Goal: Information Seeking & Learning: Find specific page/section

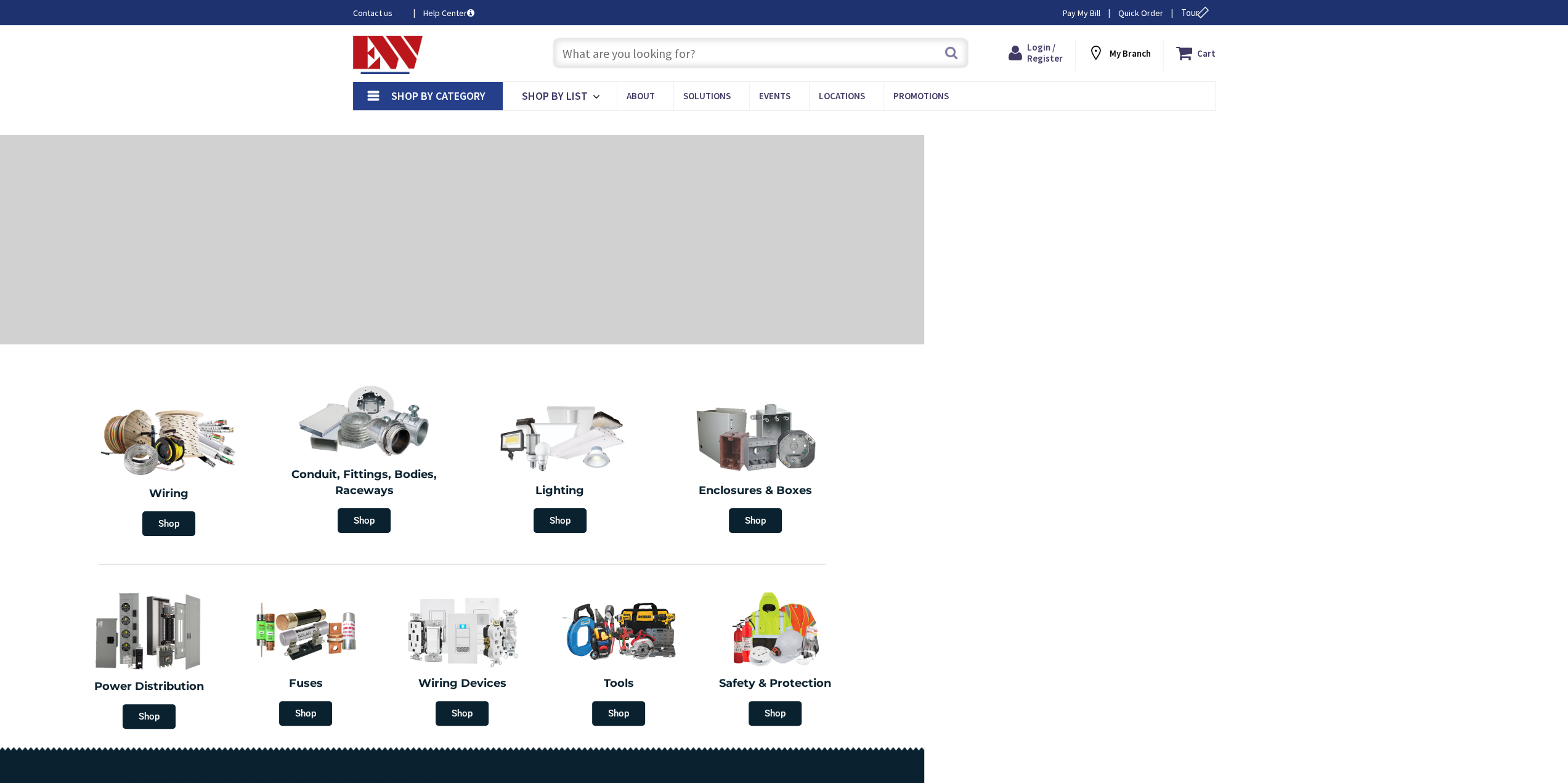
type input "[GEOGRAPHIC_DATA], [GEOGRAPHIC_DATA]"
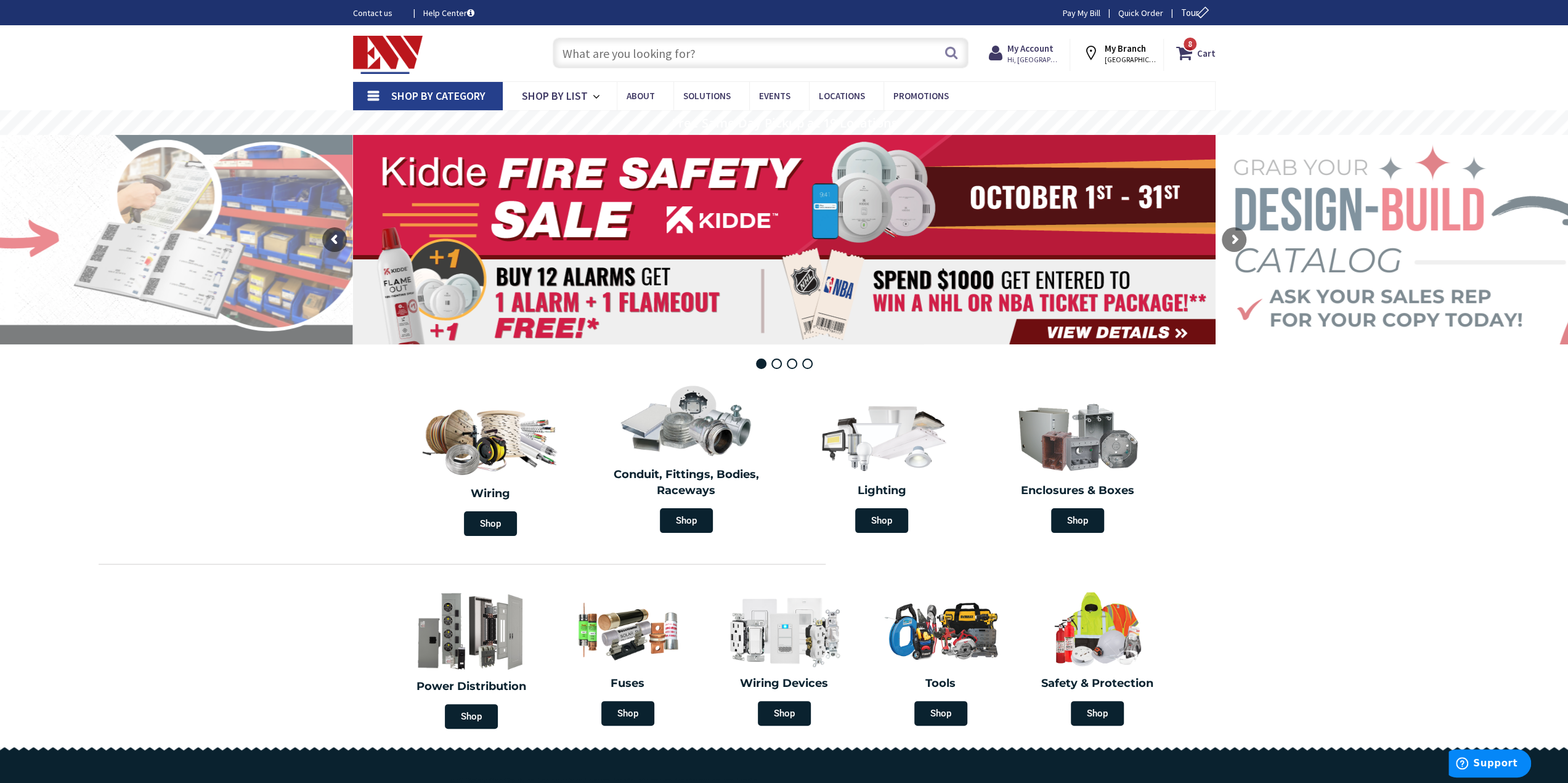
click at [1117, 53] on strong "My Branch" at bounding box center [1125, 49] width 41 height 12
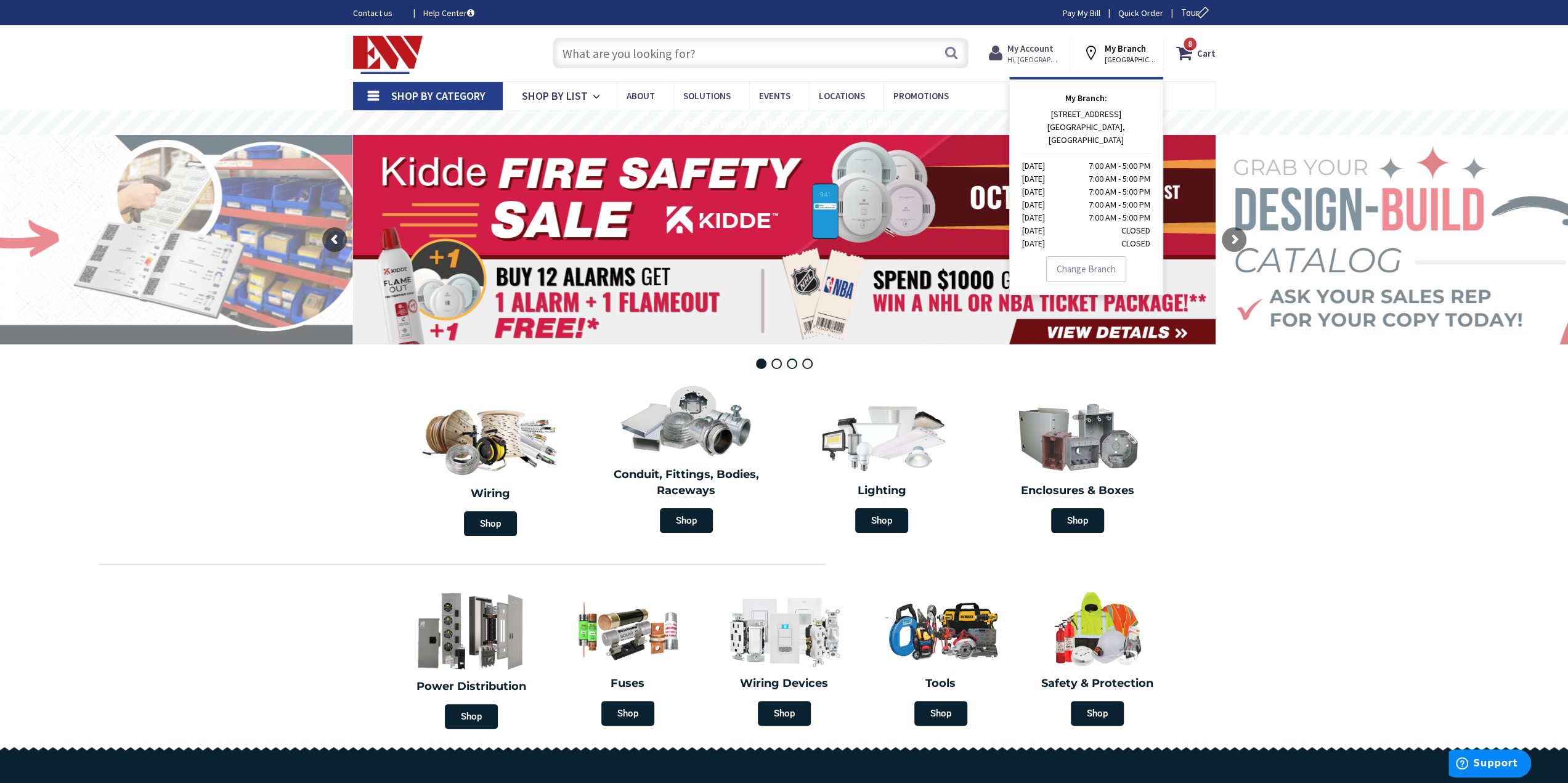
click at [1032, 47] on strong "My Account" at bounding box center [1030, 49] width 46 height 12
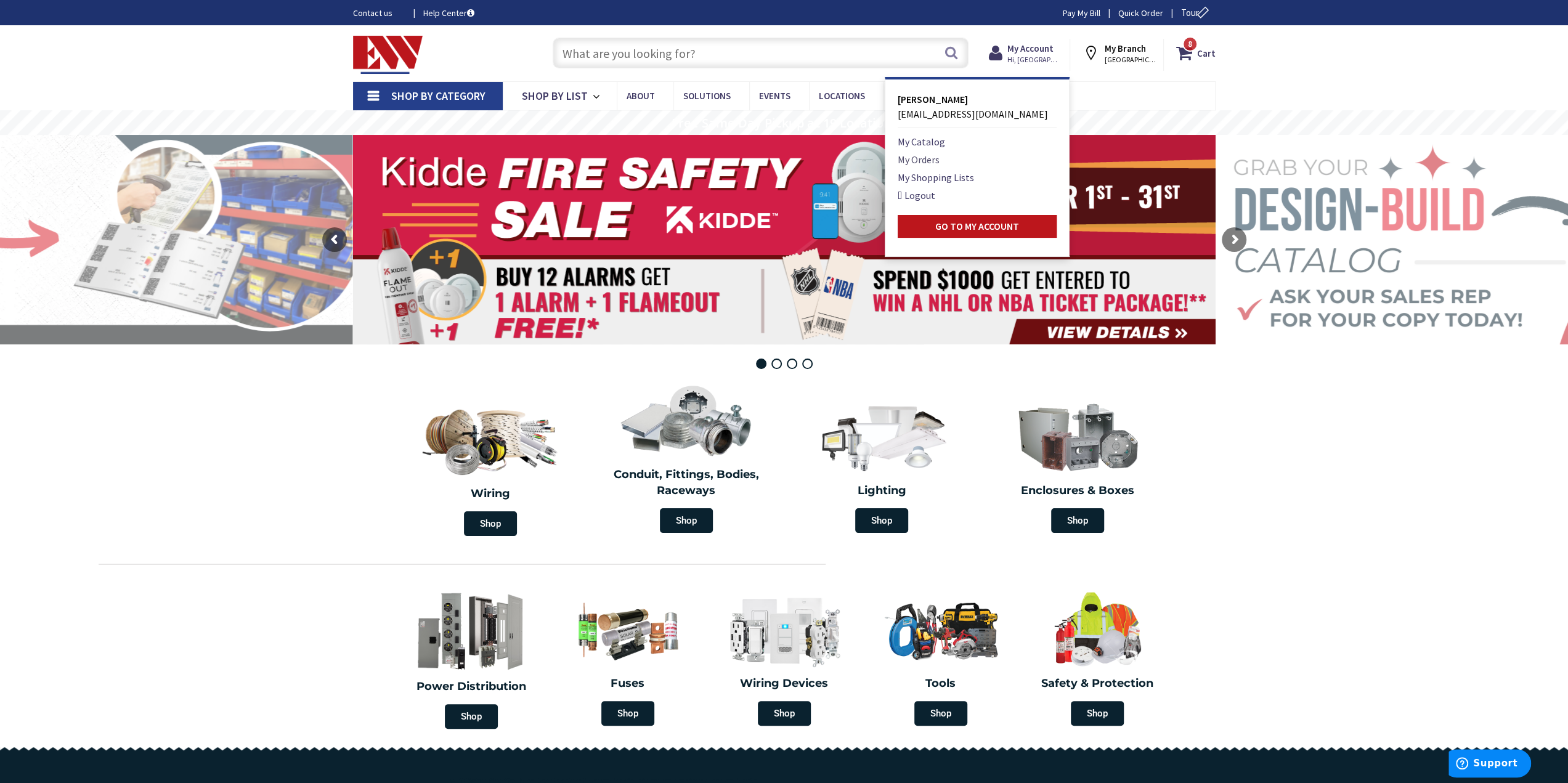
click at [927, 157] on link "My Orders" at bounding box center [918, 160] width 42 height 15
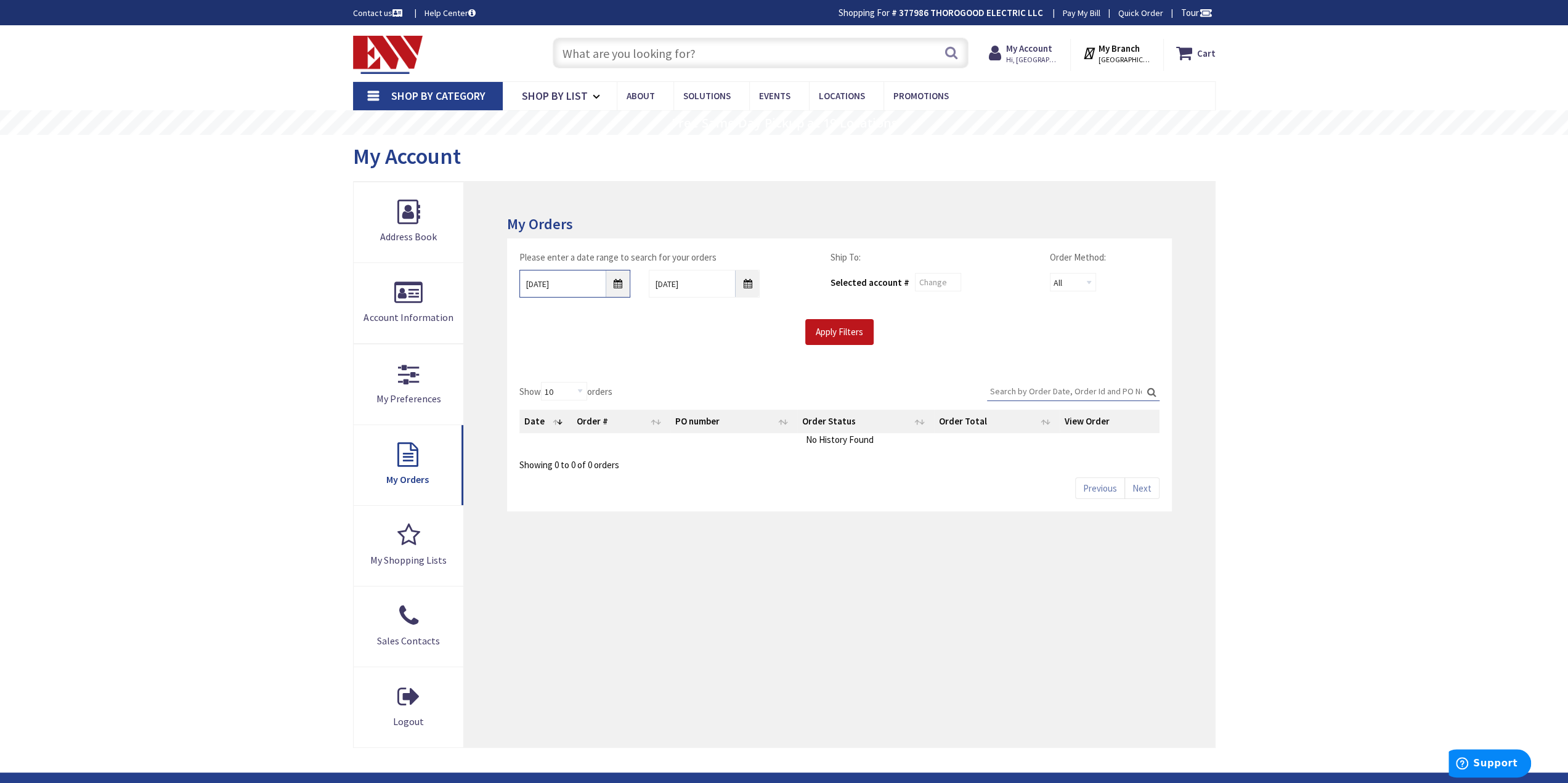
click at [620, 287] on input "10/2/2025" at bounding box center [575, 283] width 111 height 28
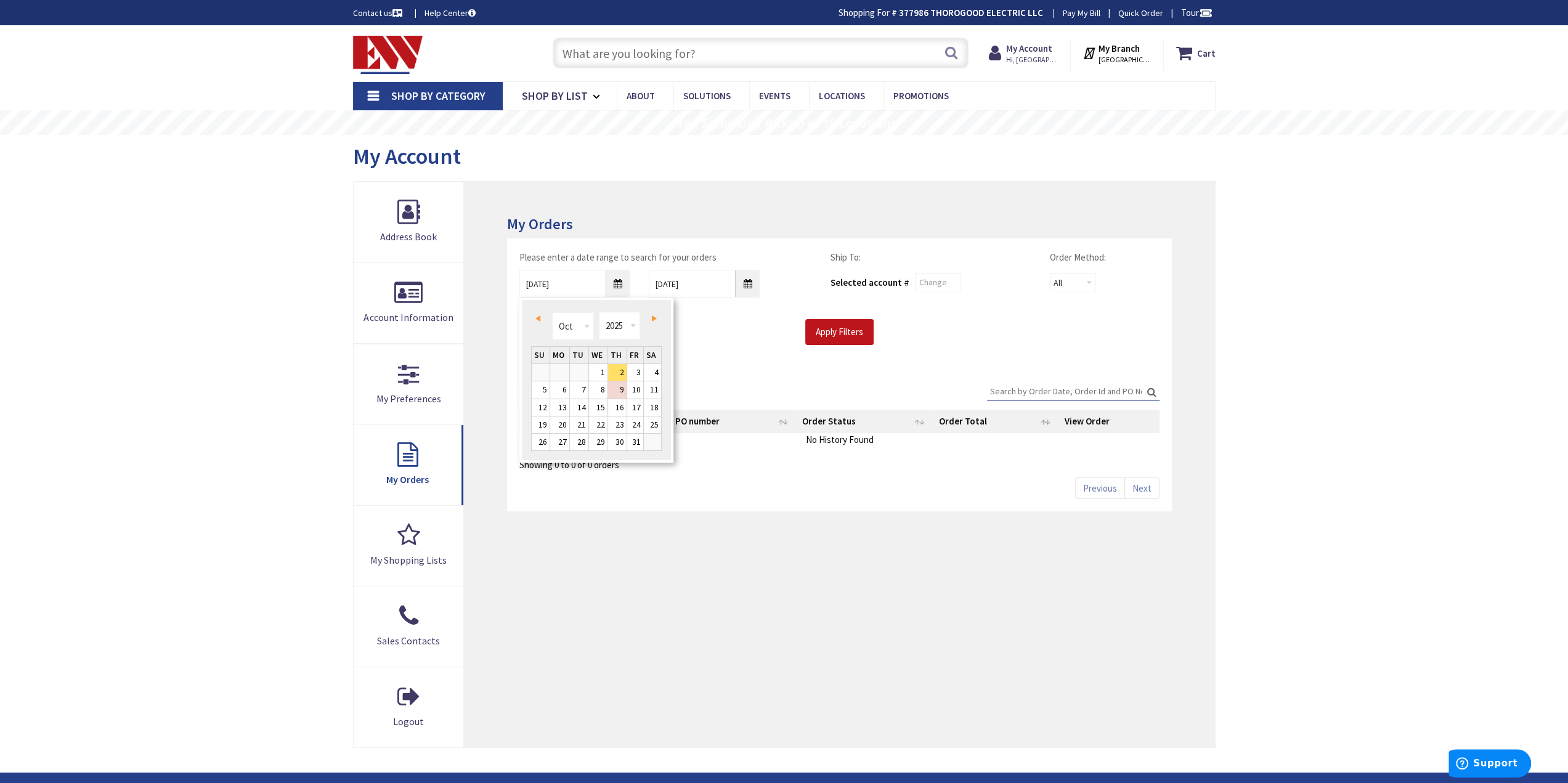
click at [541, 319] on link "Prev" at bounding box center [541, 319] width 16 height 16
type input "09/01/2025"
click at [558, 369] on link "1" at bounding box center [560, 372] width 19 height 16
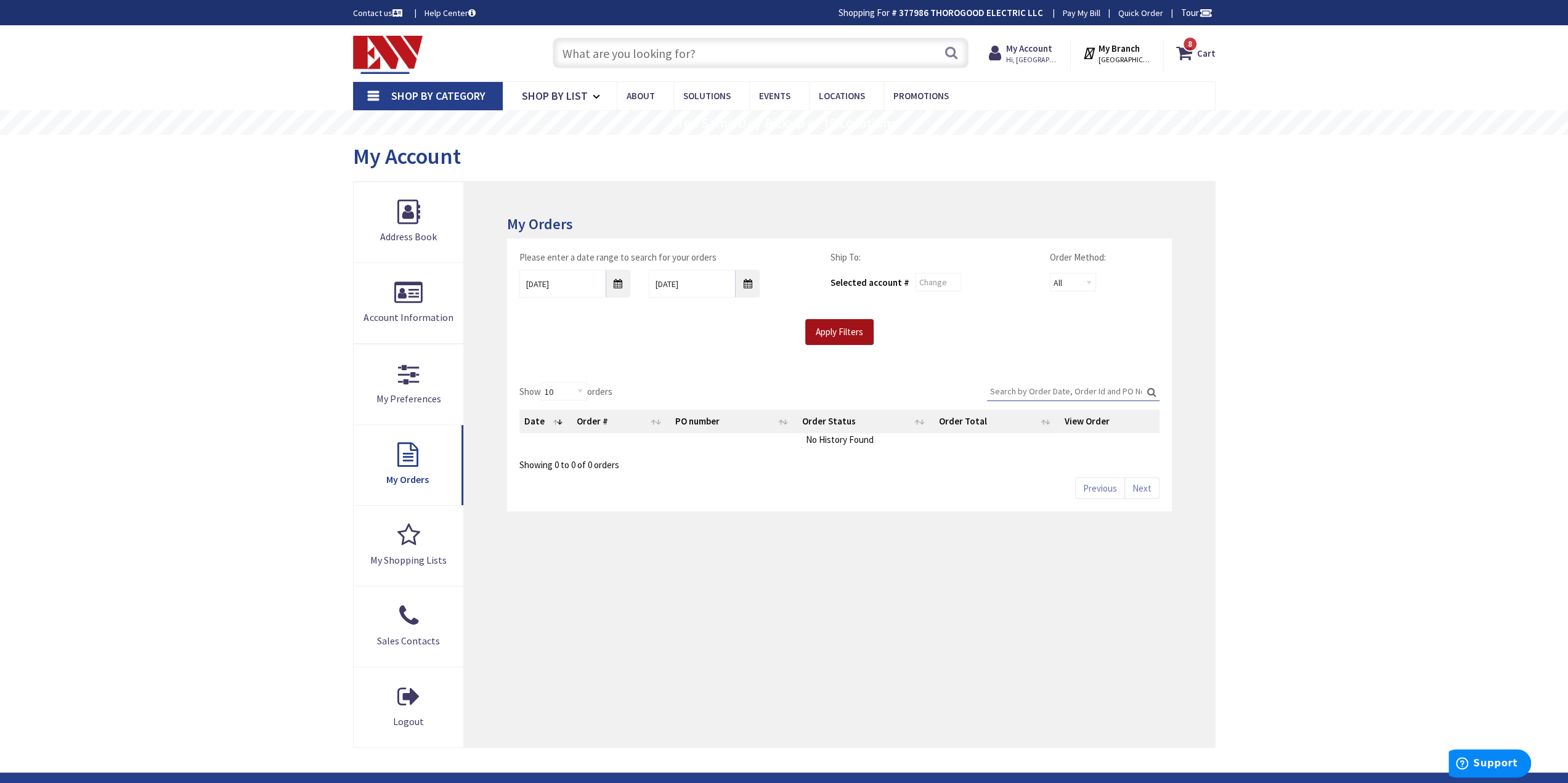
click at [847, 334] on input "Apply Filters" at bounding box center [840, 331] width 69 height 26
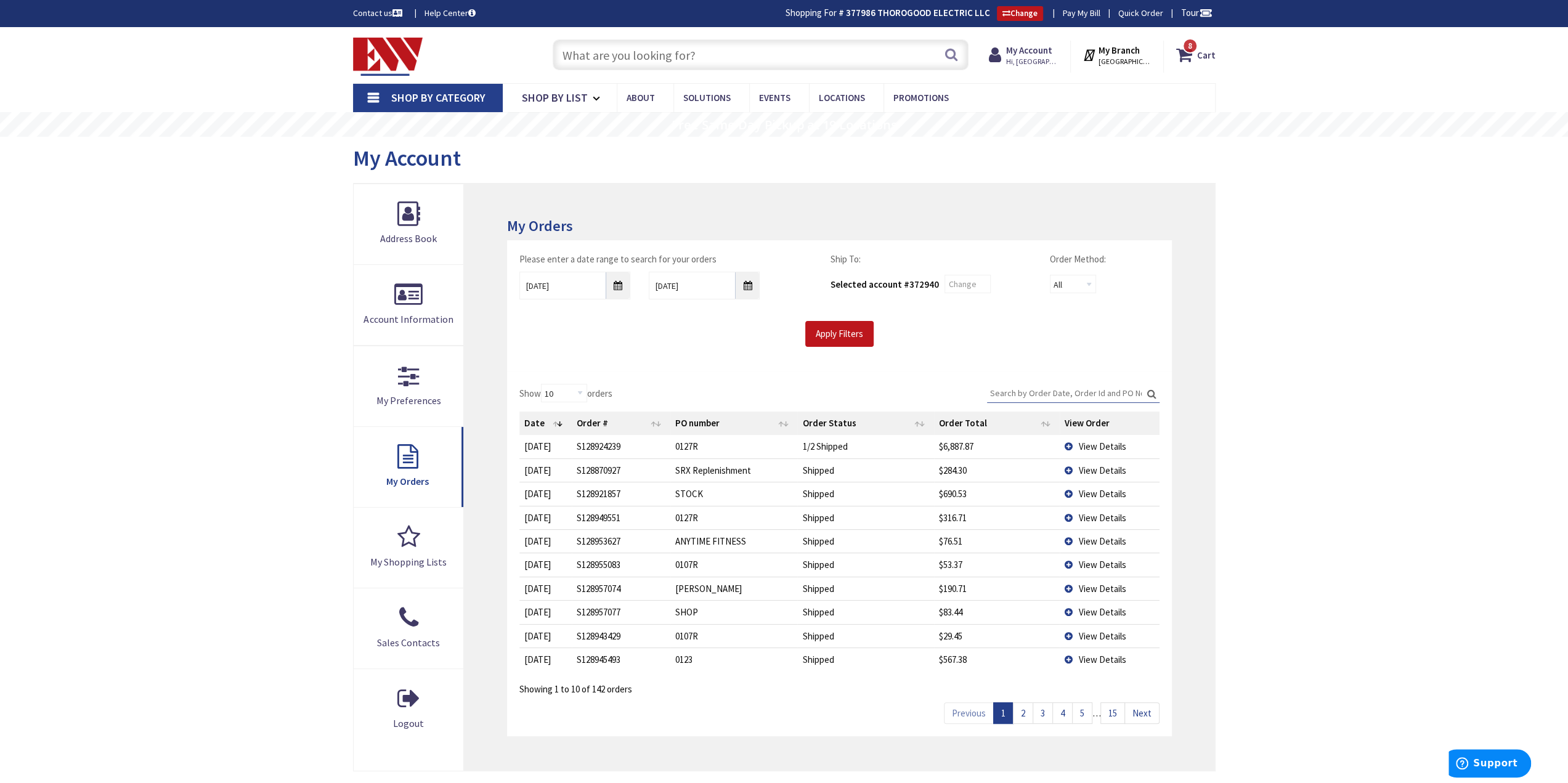
click at [819, 466] on td "Shipped" at bounding box center [865, 470] width 136 height 23
click at [1092, 533] on td "View Details" at bounding box center [1110, 540] width 100 height 23
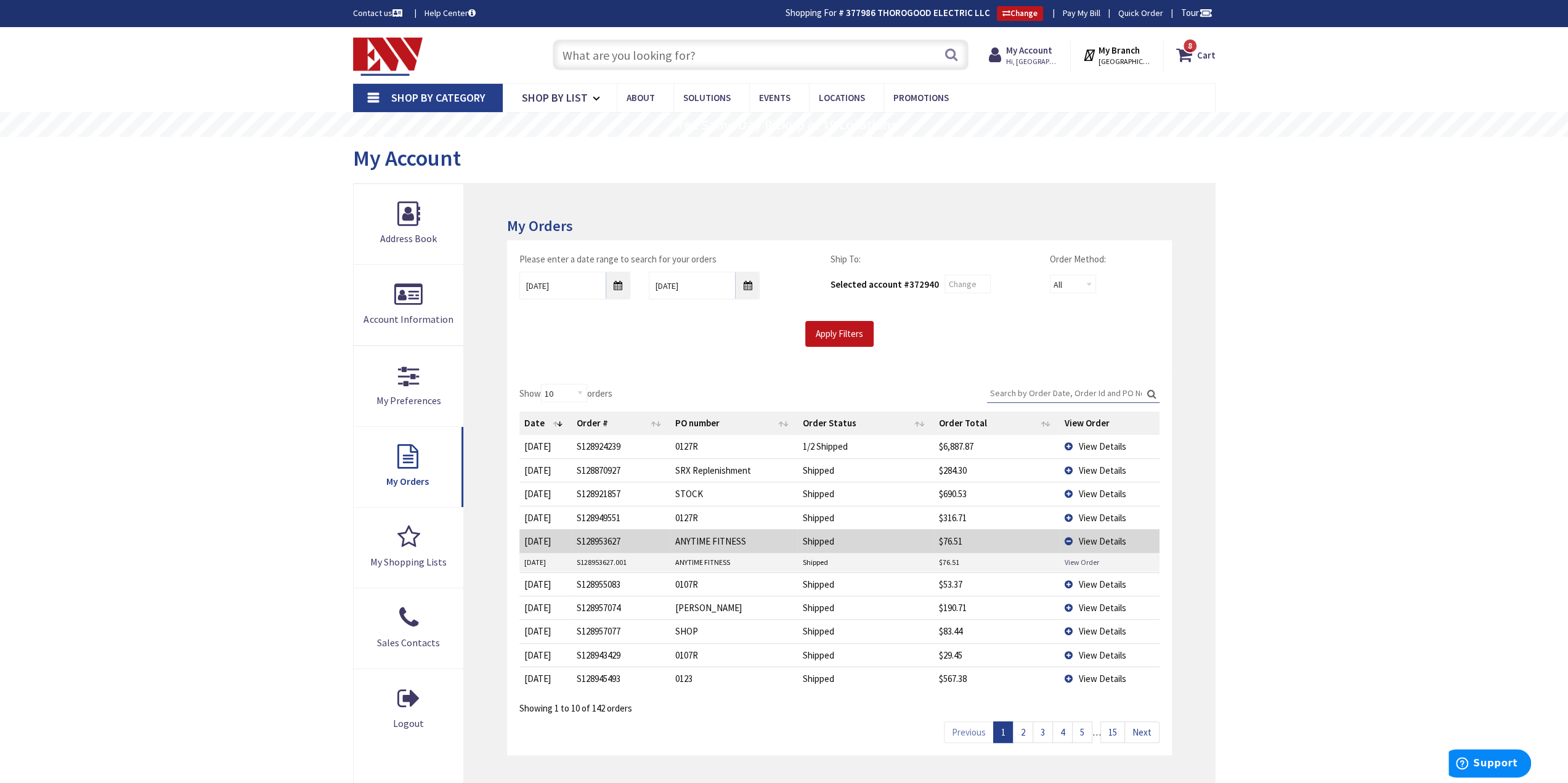
click at [1090, 562] on link "View Order" at bounding box center [1082, 562] width 34 height 10
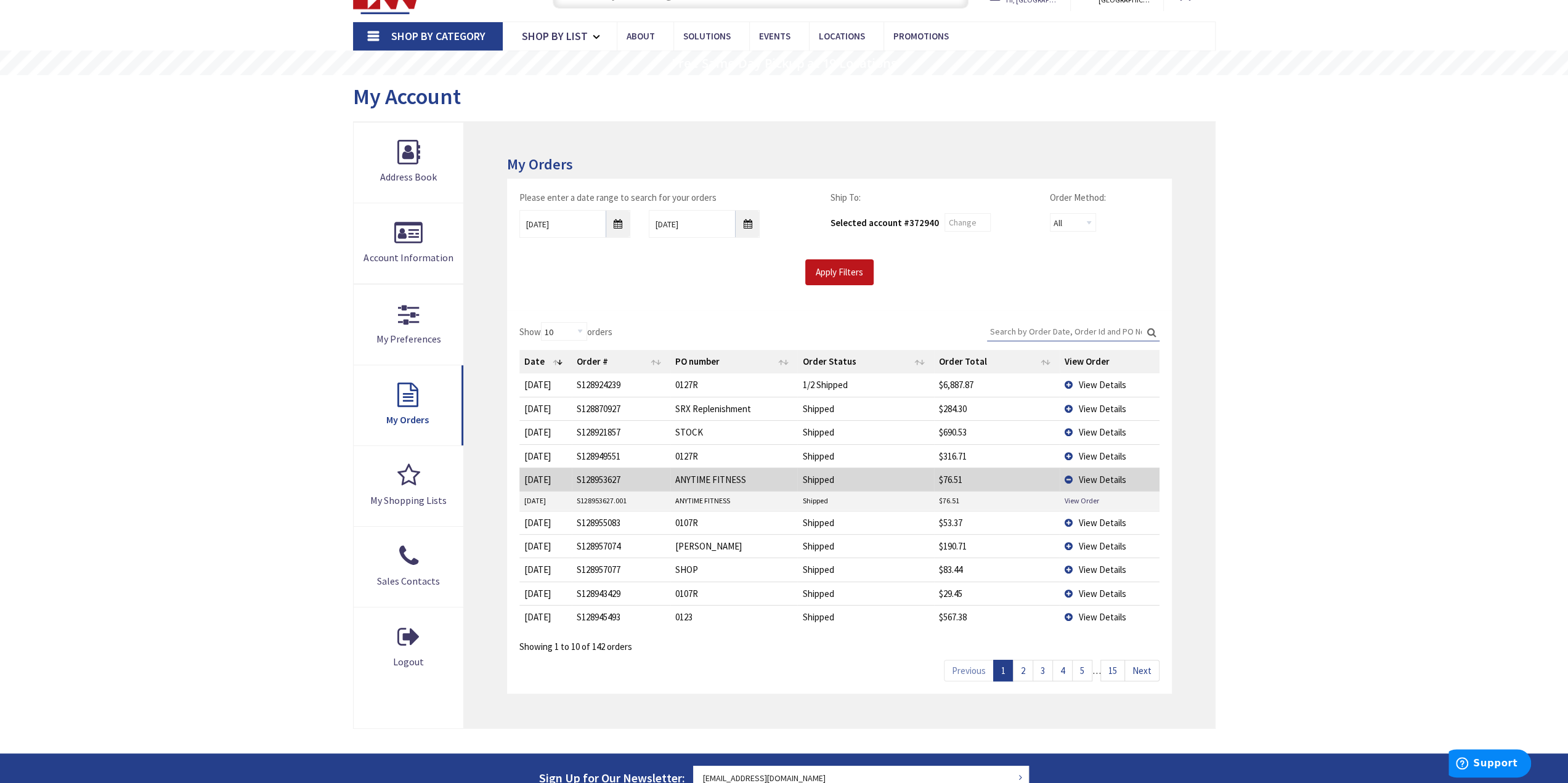
click at [1026, 664] on link "2" at bounding box center [1023, 670] width 20 height 22
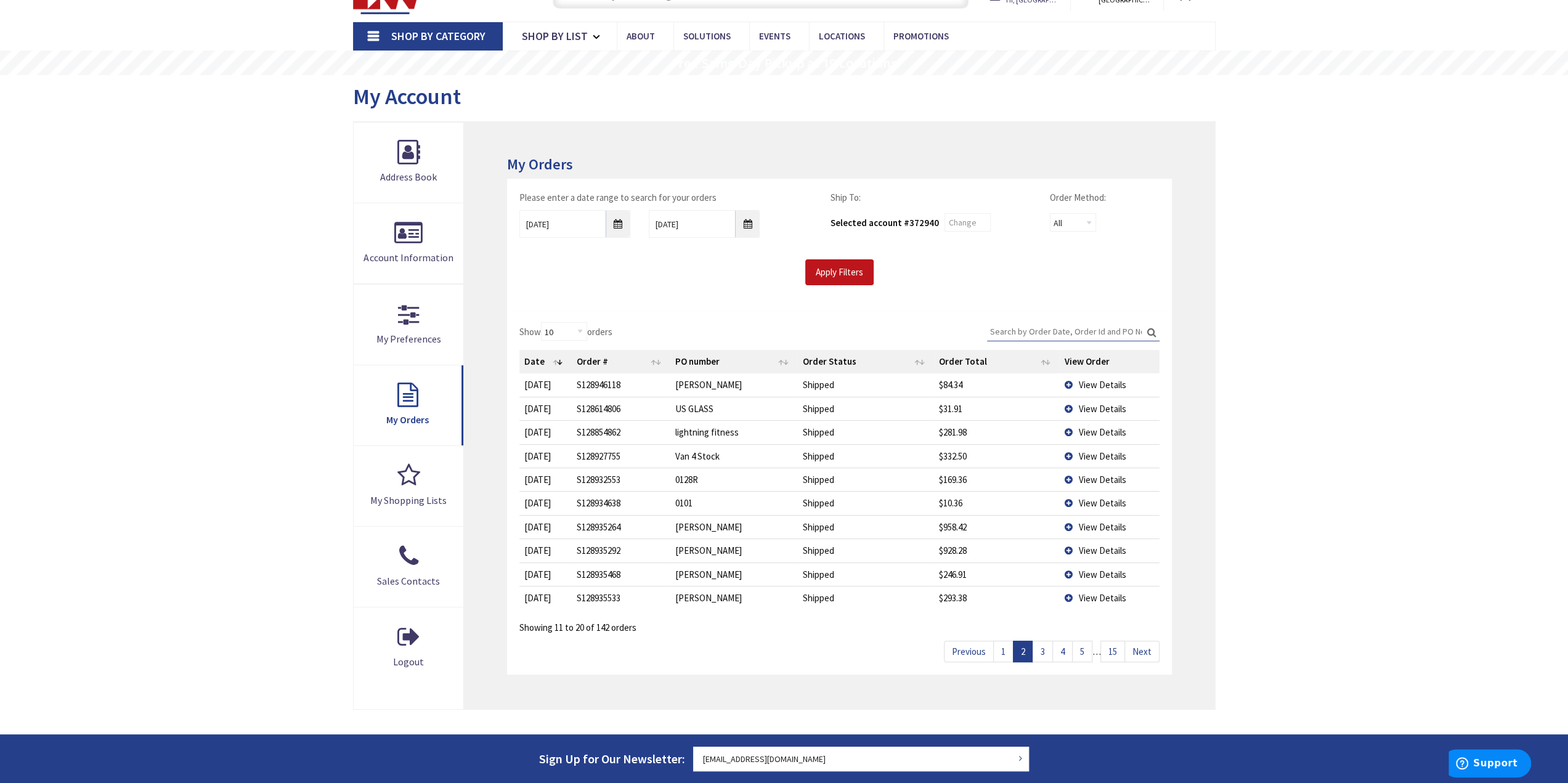
click at [1042, 652] on link "3" at bounding box center [1042, 651] width 20 height 22
click at [1102, 427] on span "View Details" at bounding box center [1103, 432] width 48 height 12
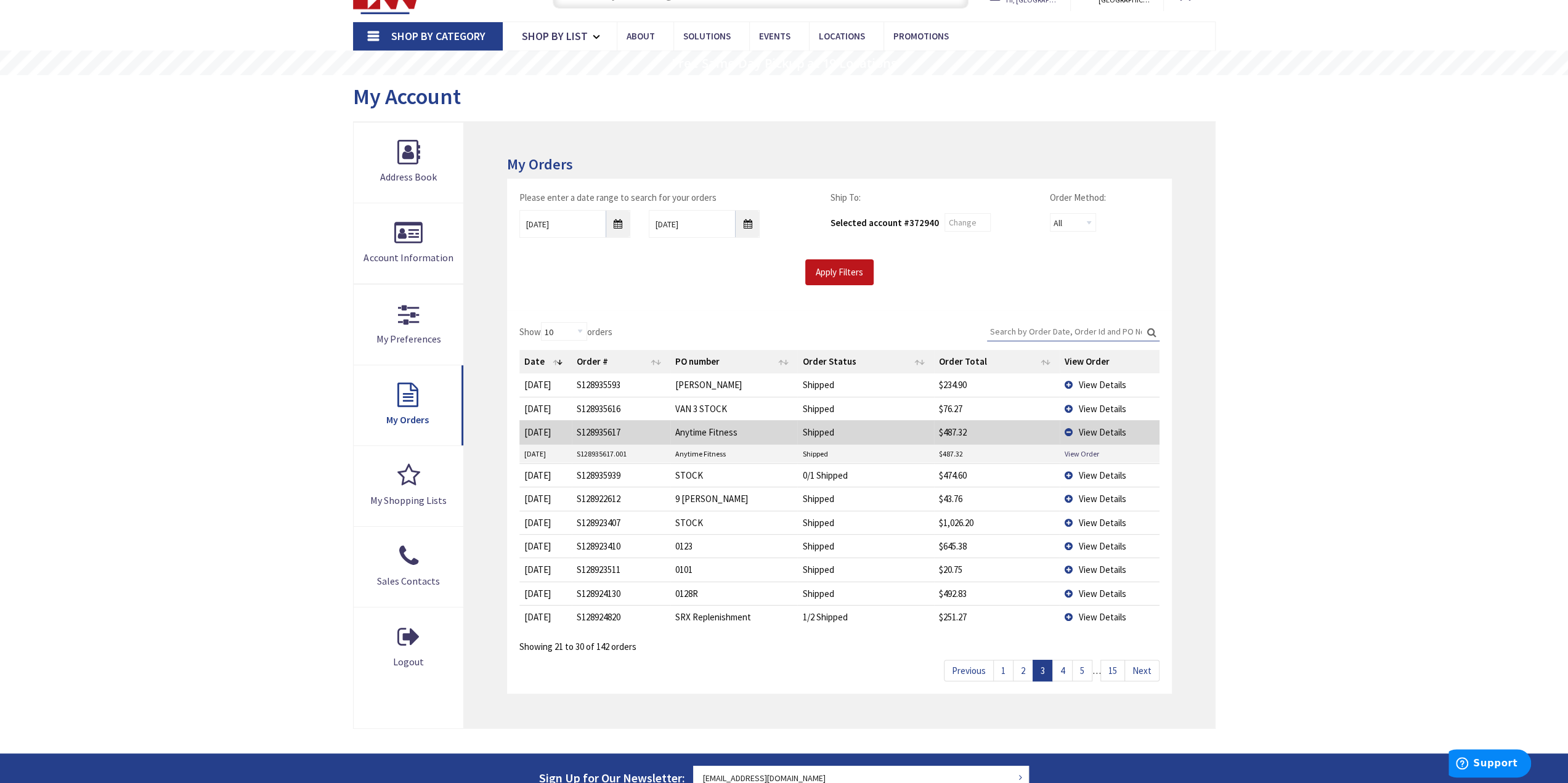
click at [1082, 445] on td "View Order" at bounding box center [1110, 454] width 100 height 19
click at [1078, 451] on link "View Order" at bounding box center [1082, 454] width 34 height 10
click at [1366, 525] on div "Skip to Content Toggle Nav Search 8 8 8 items Cart My Cart" at bounding box center [784, 501] width 1568 height 1071
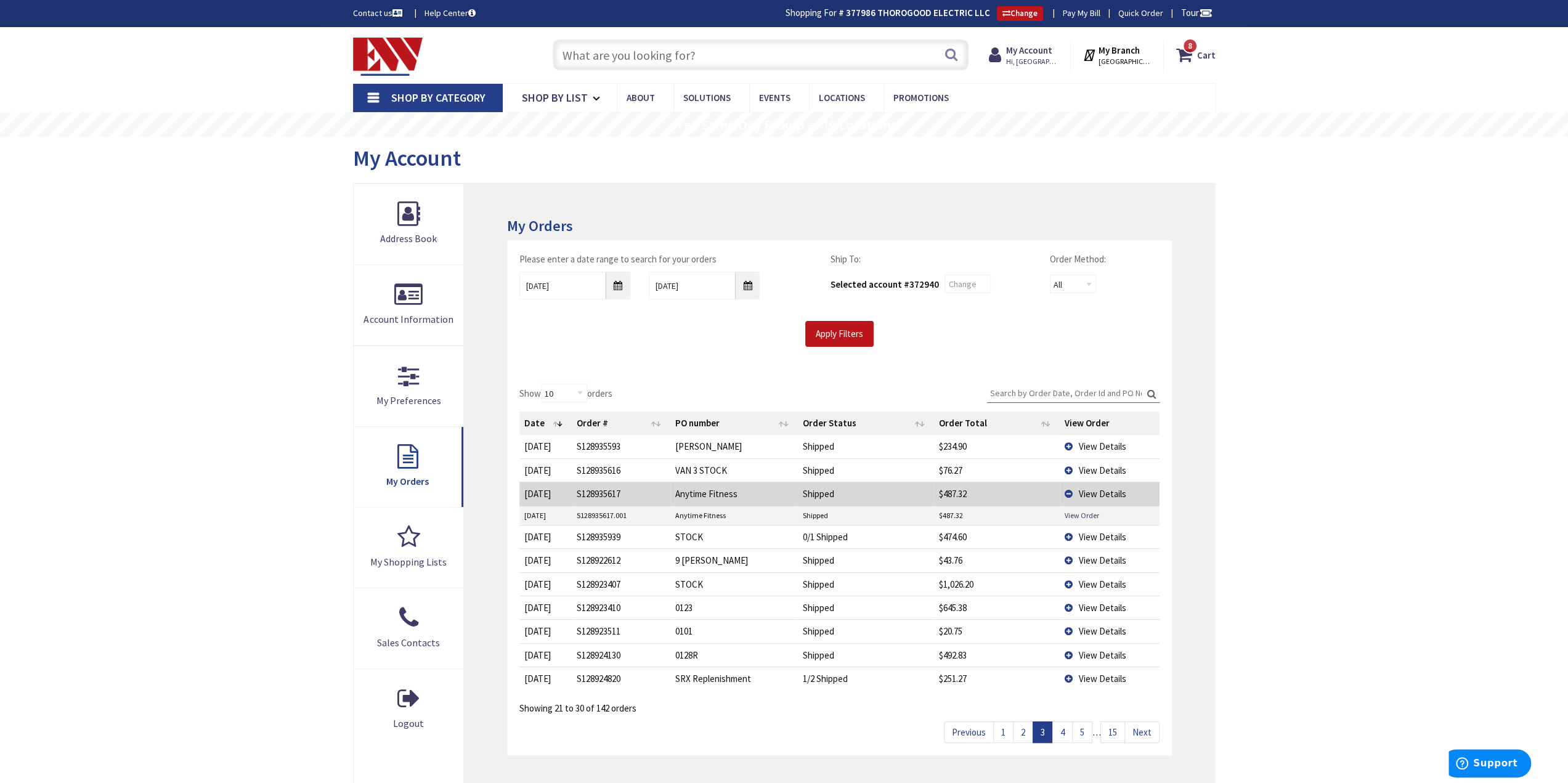
click at [775, 58] on input "text" at bounding box center [760, 54] width 416 height 31
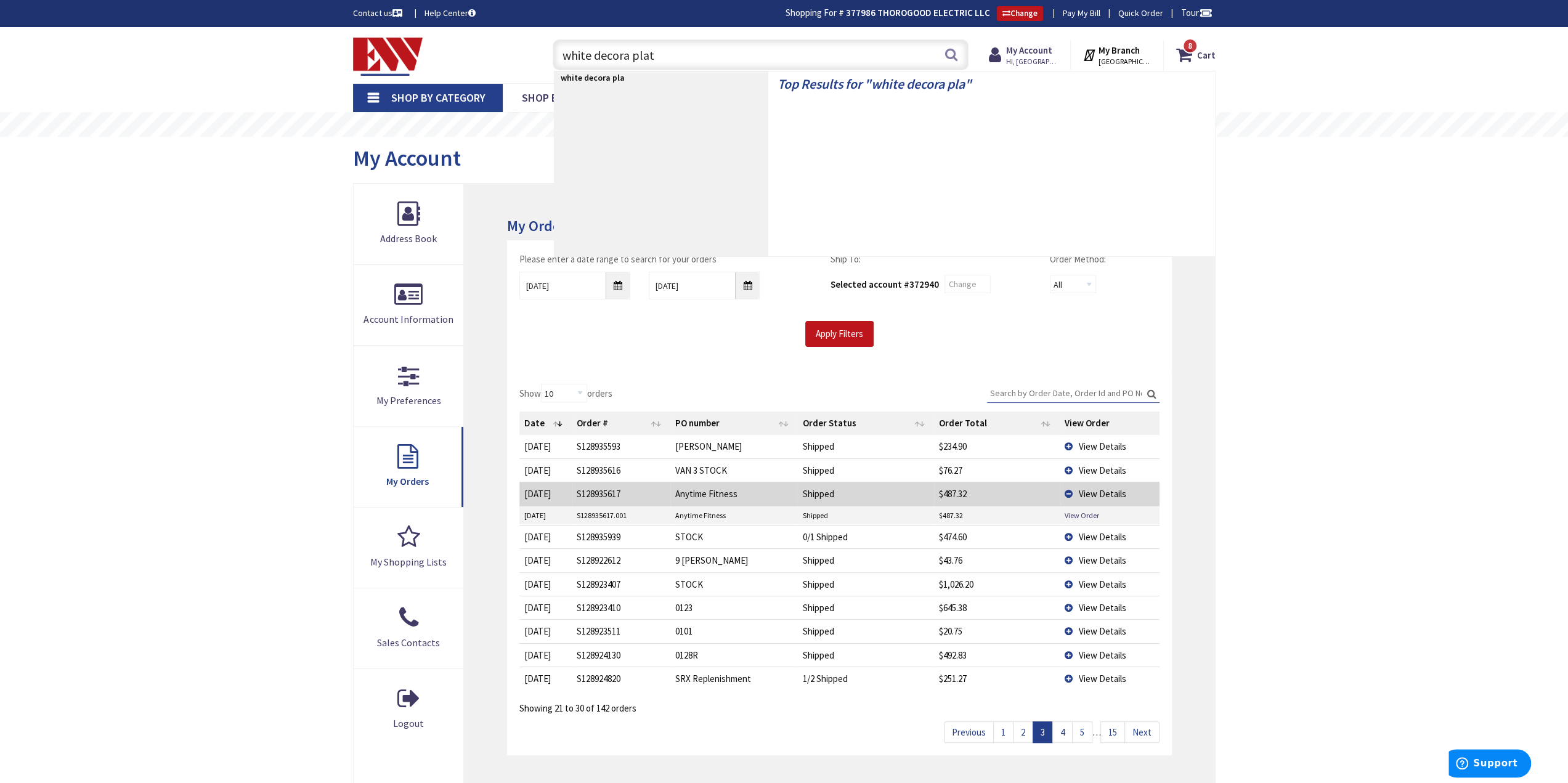
type input "white decora plate"
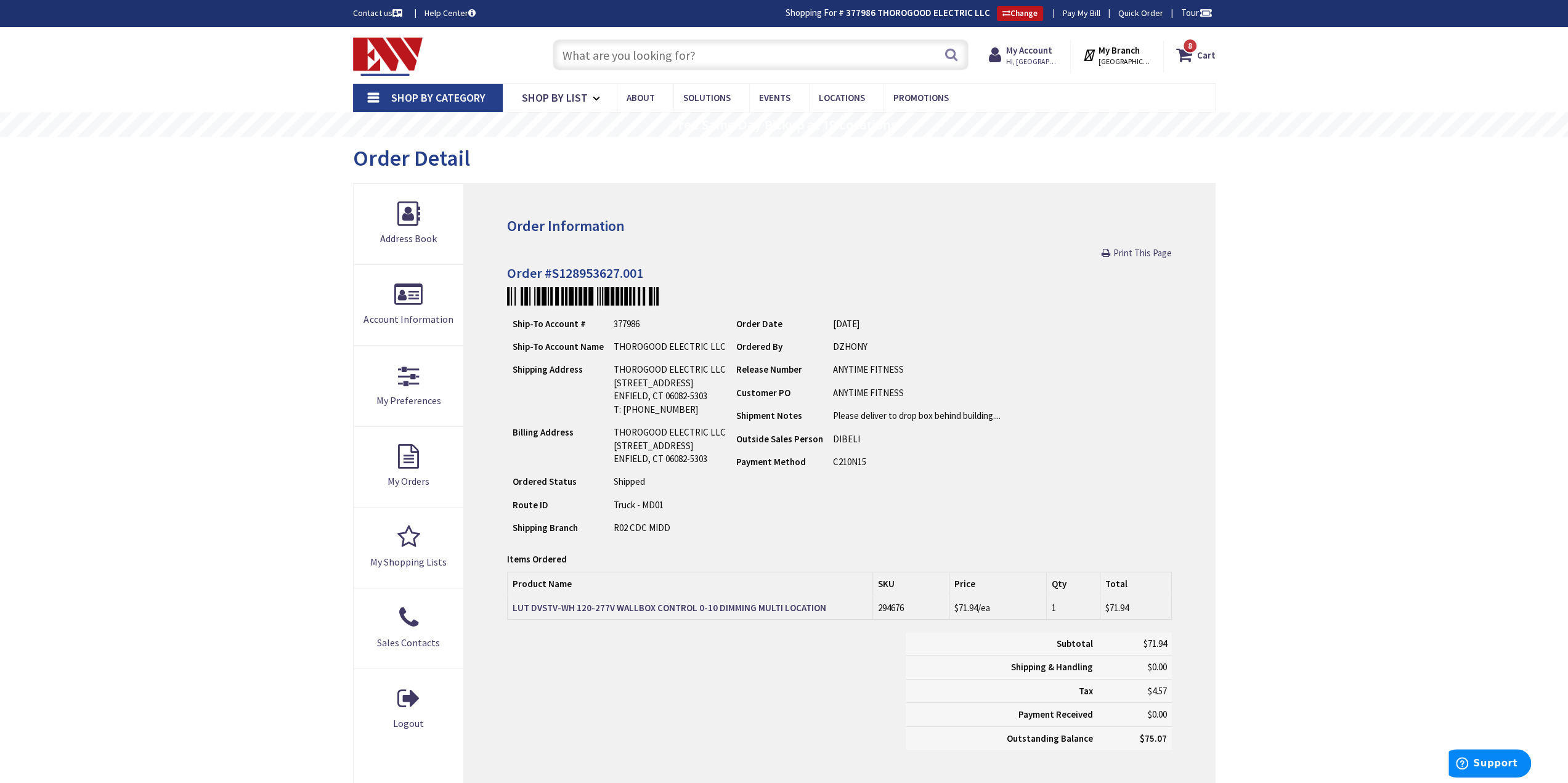
click at [1216, 624] on main "My Account Order Detail Order Information Print This Page Order #S128953627.001…" at bounding box center [785, 479] width 924 height 685
click at [977, 500] on td "Order Date 10/08/2025 Ordered By DZHONY Release Number Customer PO Shipment Not…" at bounding box center [869, 425] width 275 height 228
click at [996, 386] on td "ANYTIME FITNESS" at bounding box center [917, 393] width 178 height 23
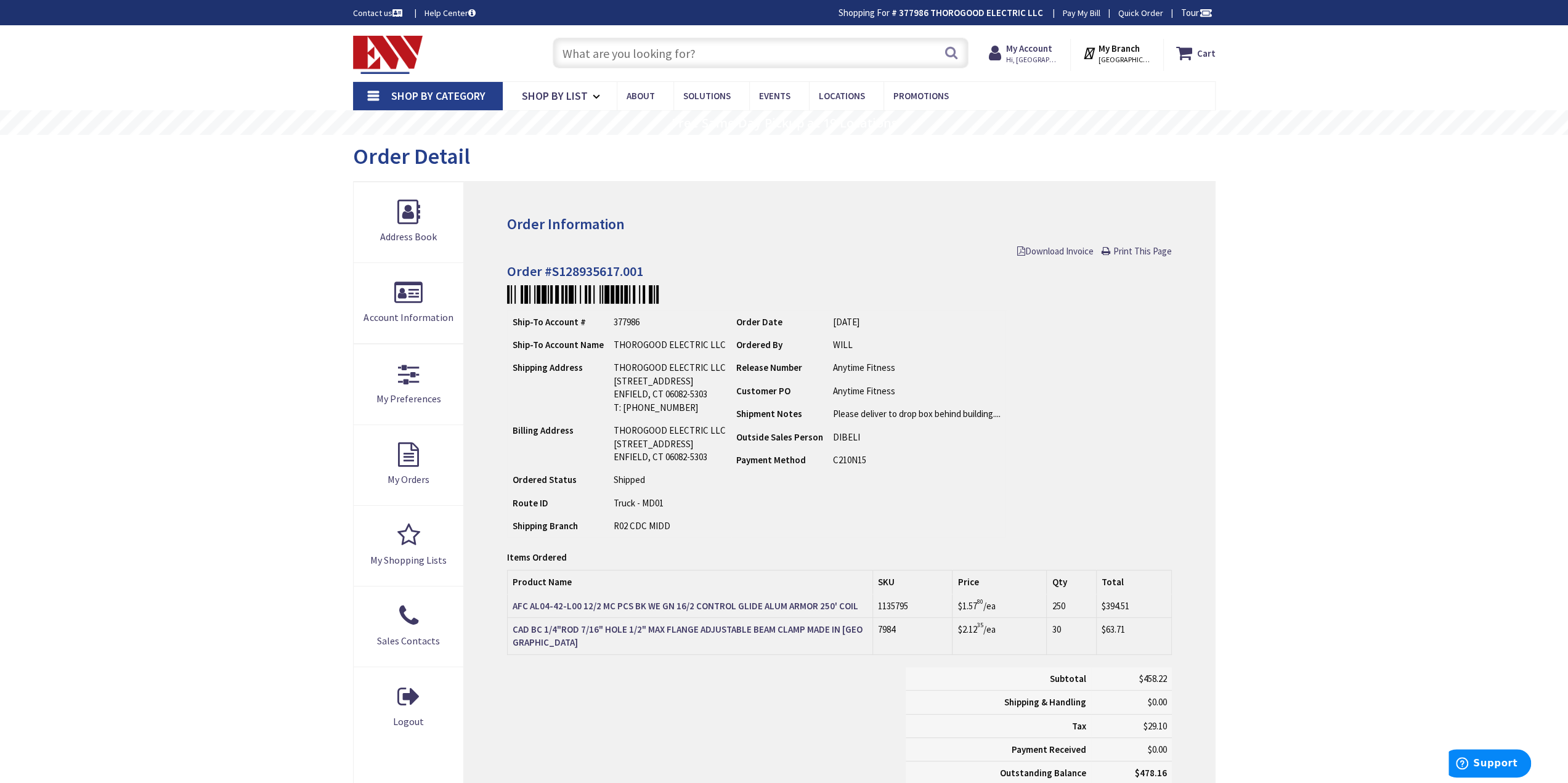
click at [1198, 463] on div "Order Information Download Invoice Print This Page Order #S128935617.001 Ship-T…" at bounding box center [839, 506] width 750 height 650
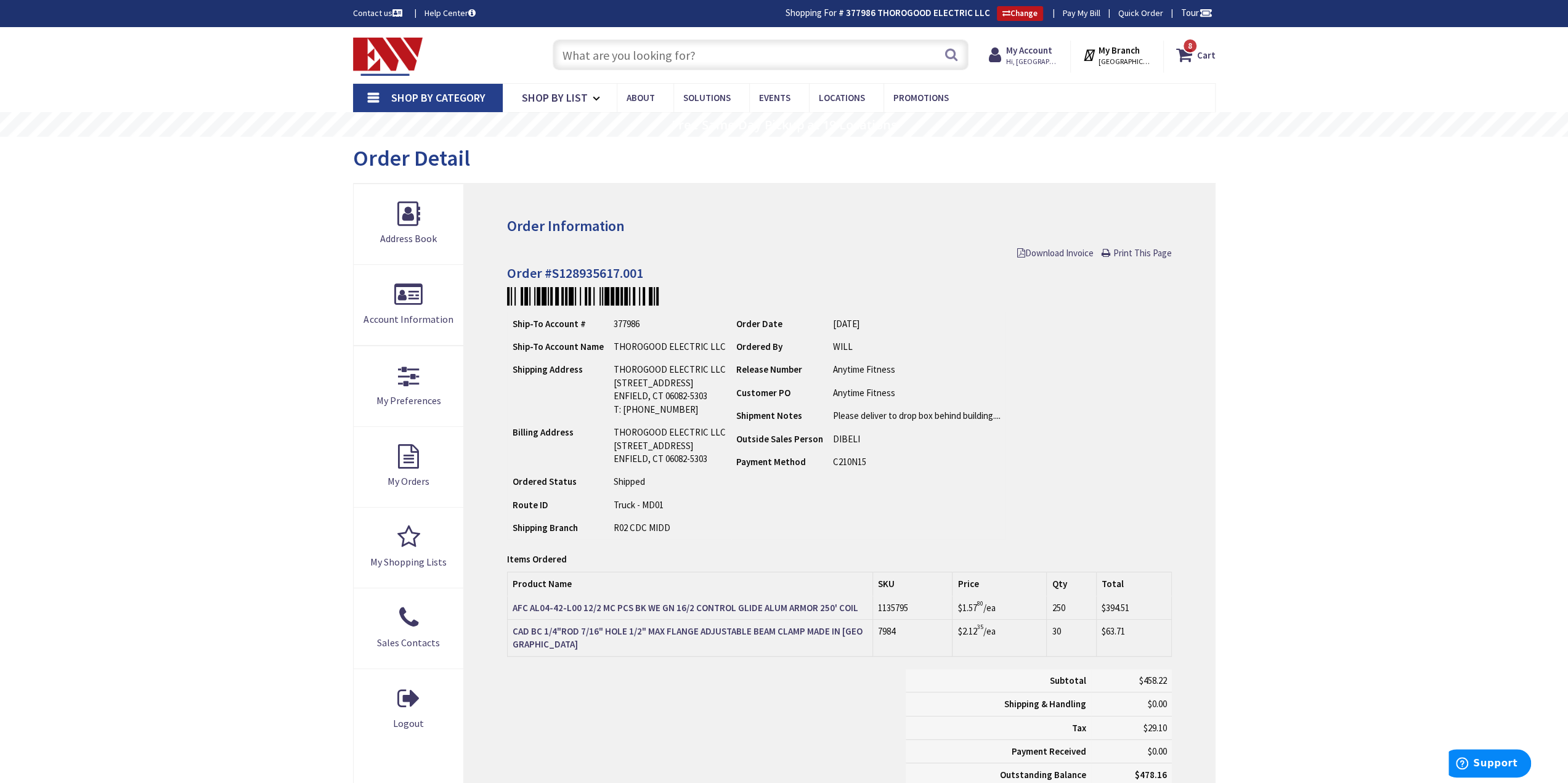
click at [1000, 505] on div "Ship-To Account # 377986 Ship-To Account Name THOROGOOD ELECTRIC LLC Shipping A…" at bounding box center [839, 426] width 665 height 228
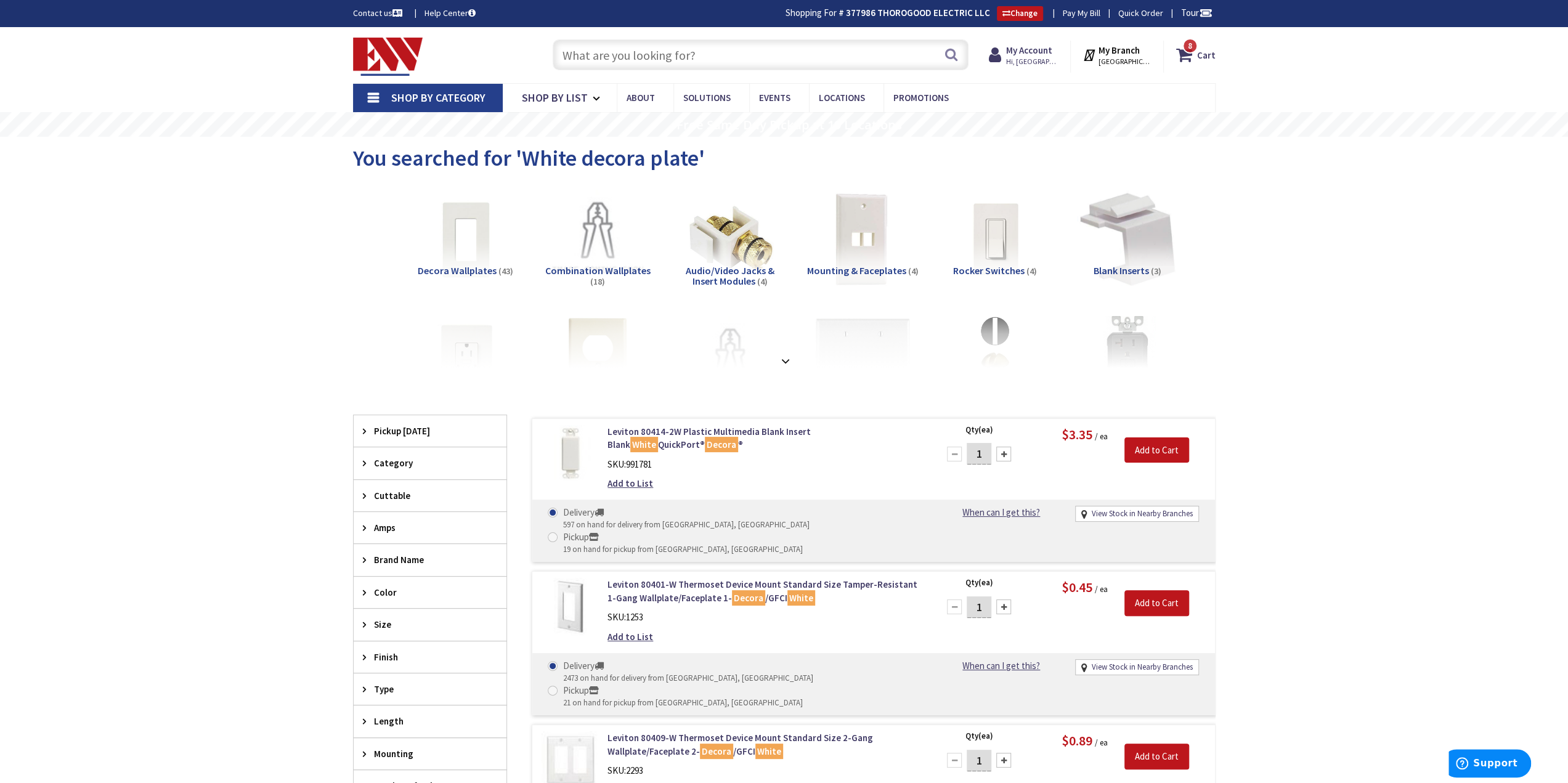
click at [724, 40] on input "text" at bounding box center [760, 54] width 416 height 31
click at [715, 58] on input "text" at bounding box center [760, 54] width 416 height 31
type input "4" sq deep"
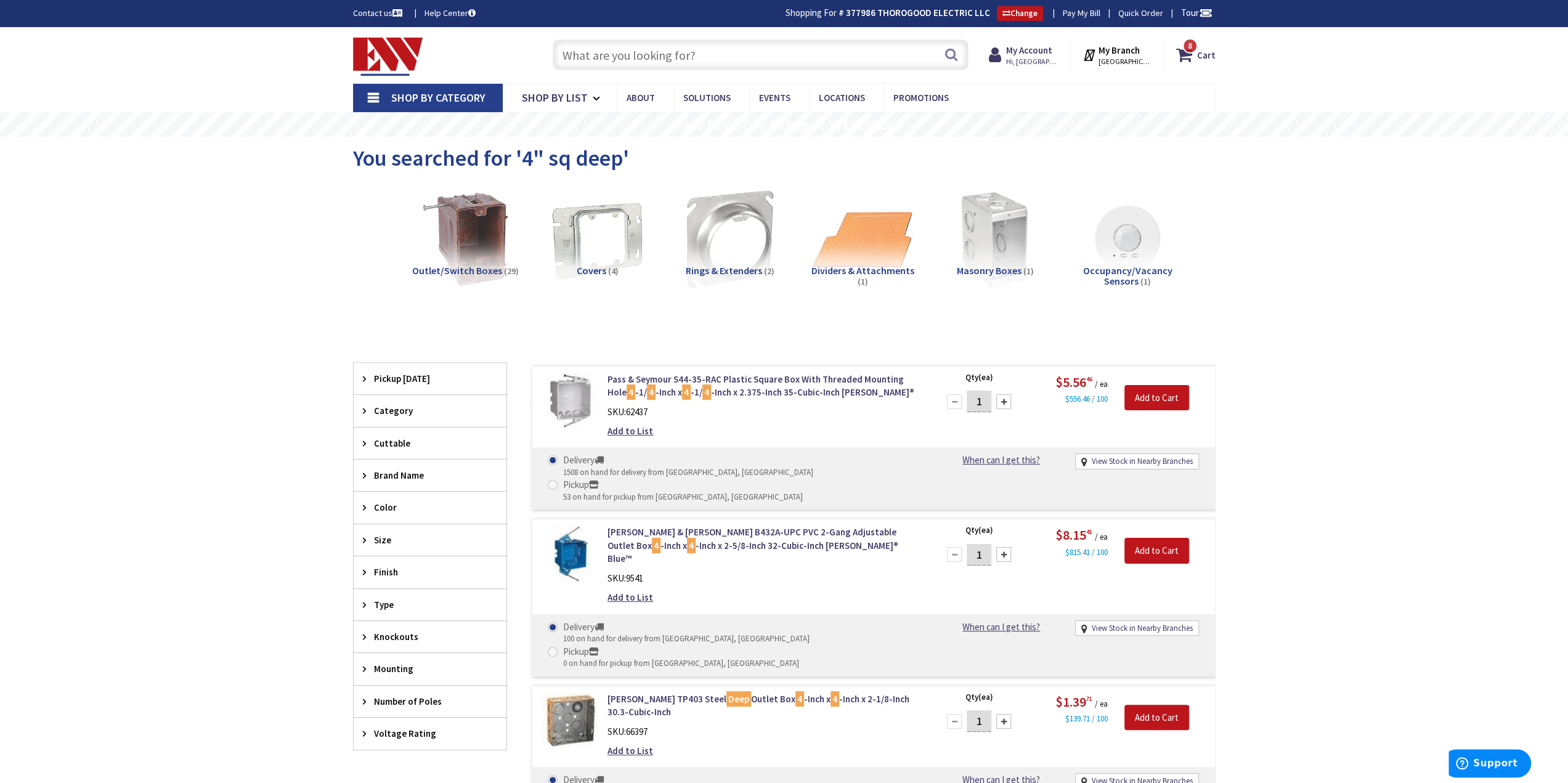
click at [778, 60] on input "text" at bounding box center [760, 54] width 416 height 31
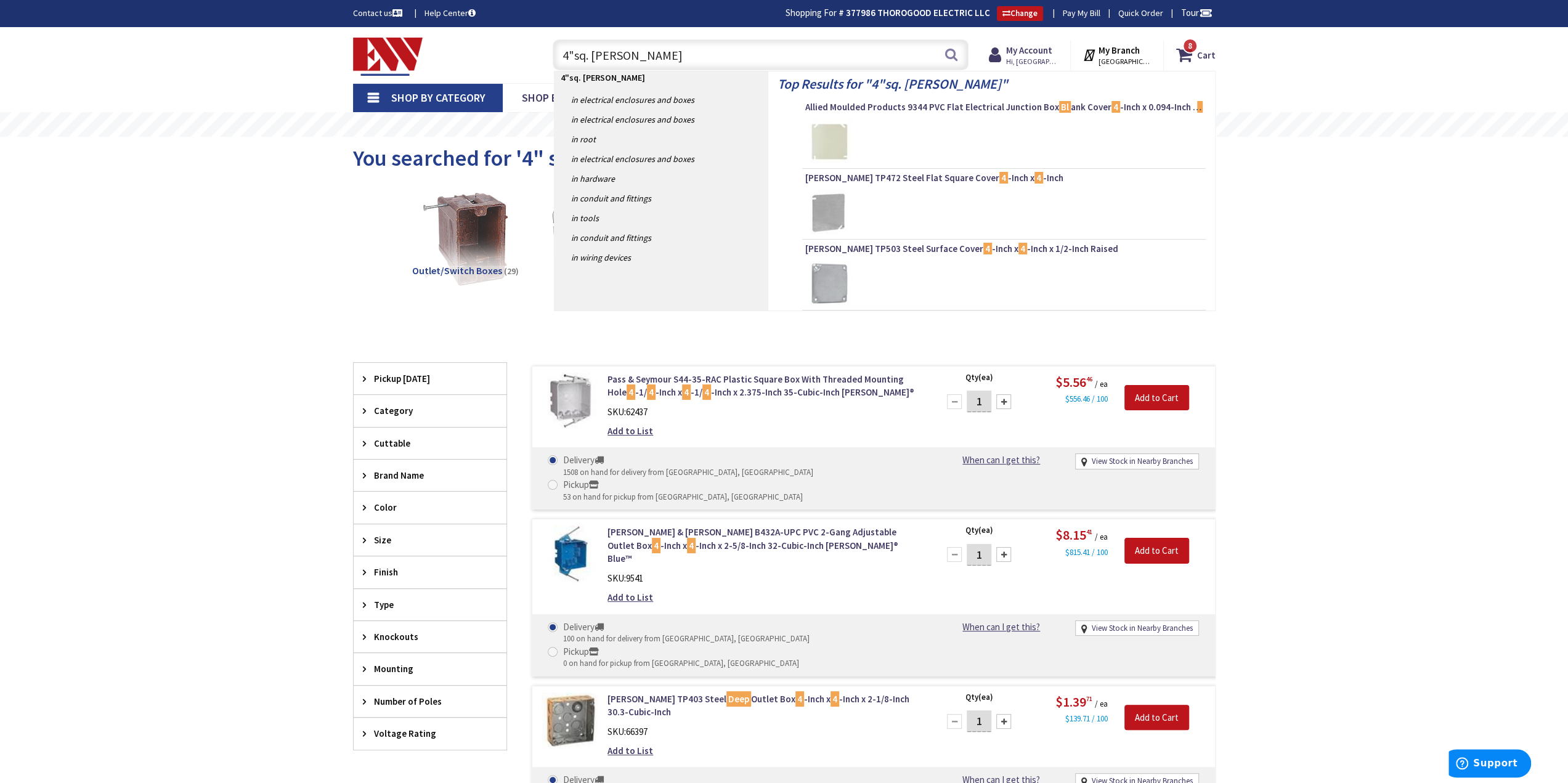
type input "4"sq. blank"
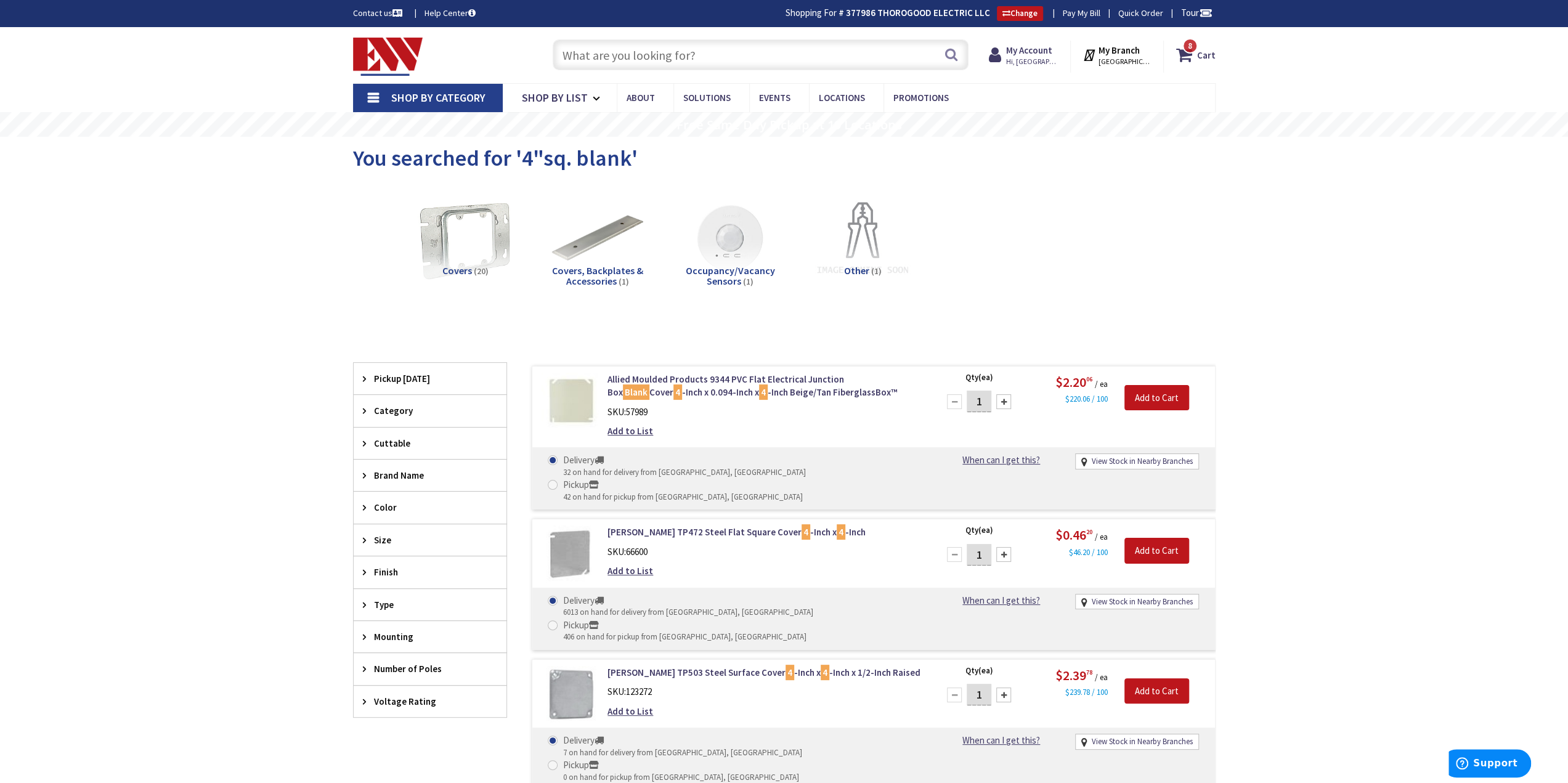
click at [715, 57] on input "text" at bounding box center [760, 54] width 416 height 31
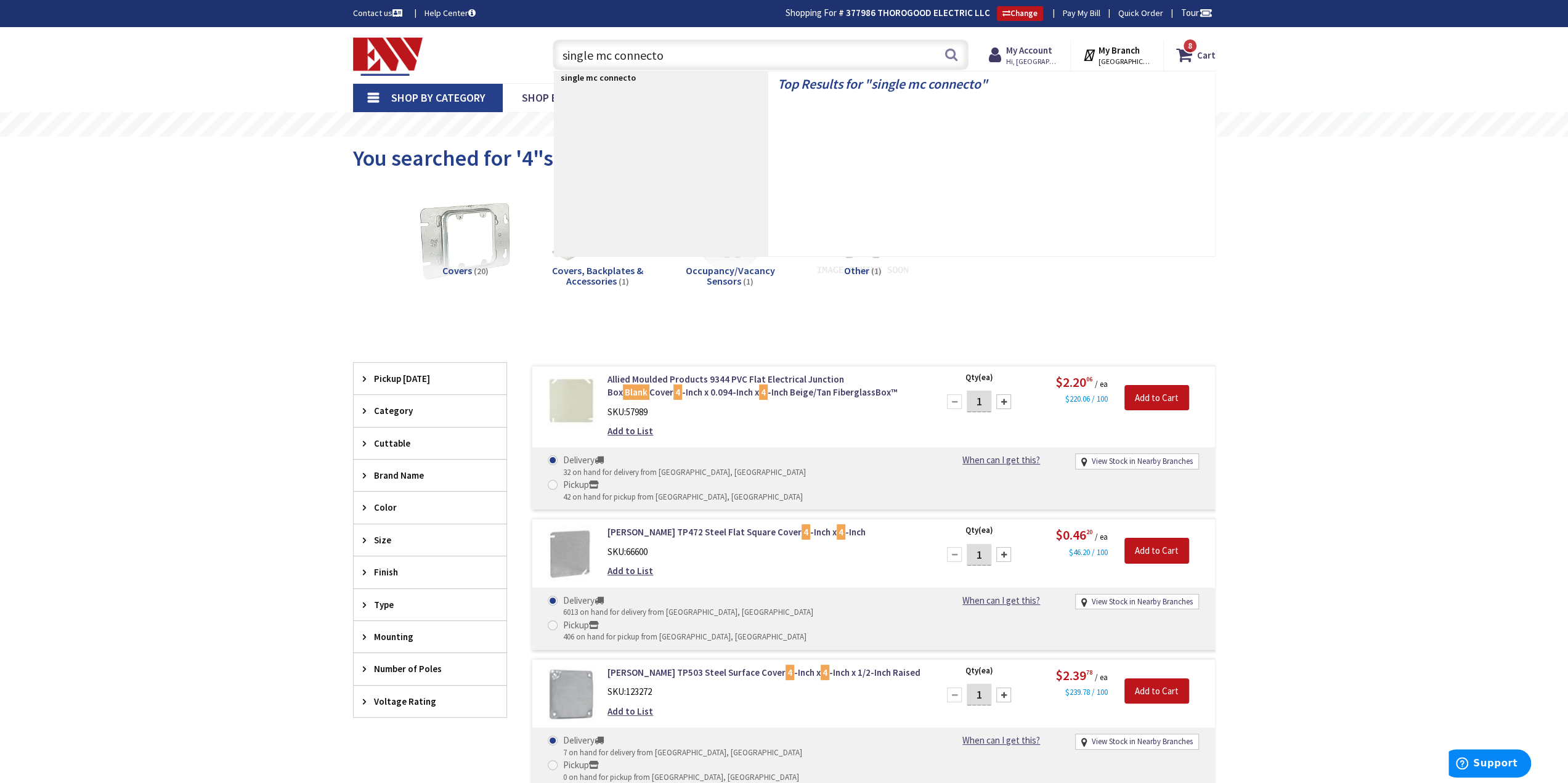
type input "single mc connector"
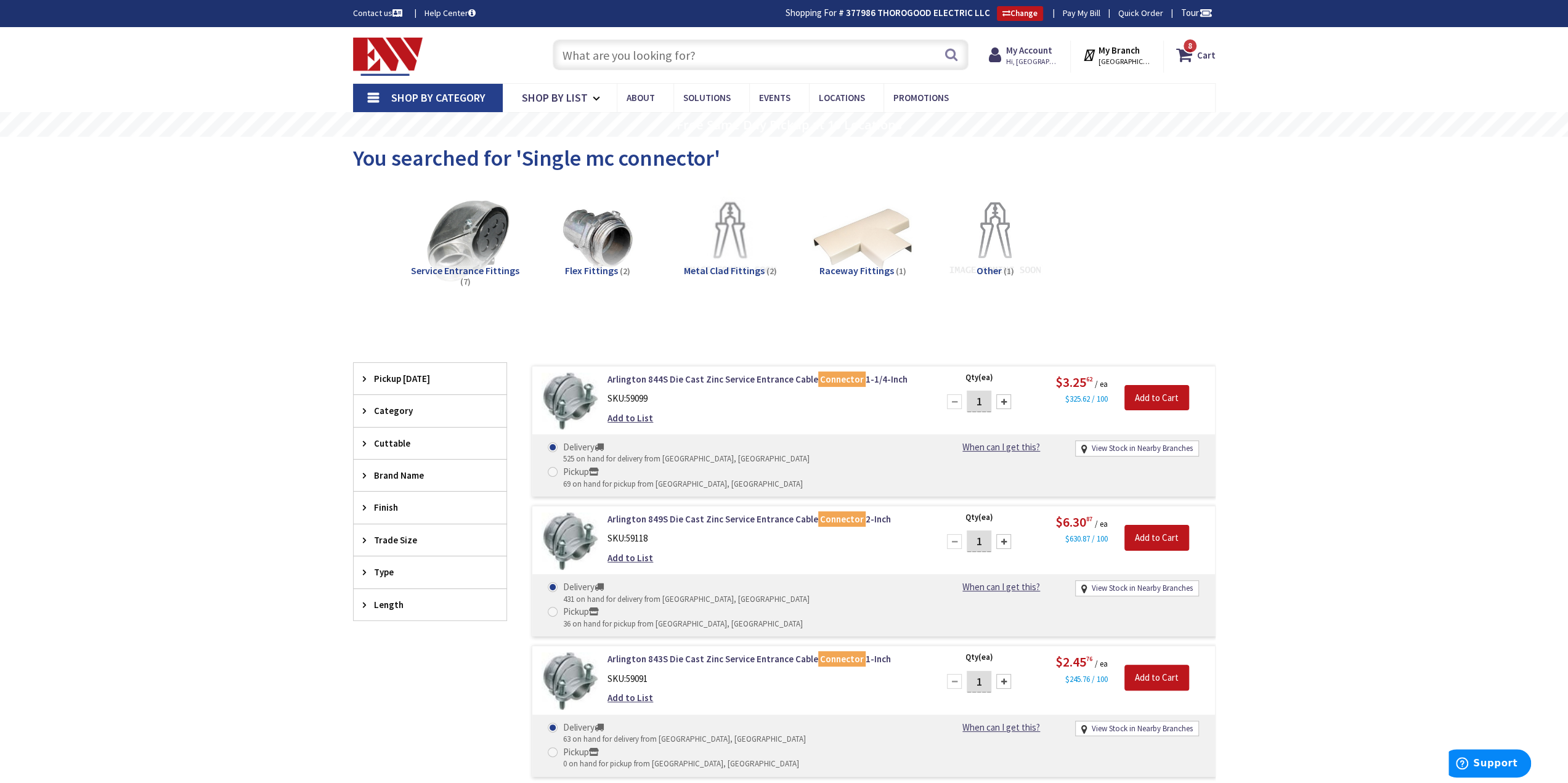
click at [721, 59] on input "text" at bounding box center [760, 54] width 416 height 31
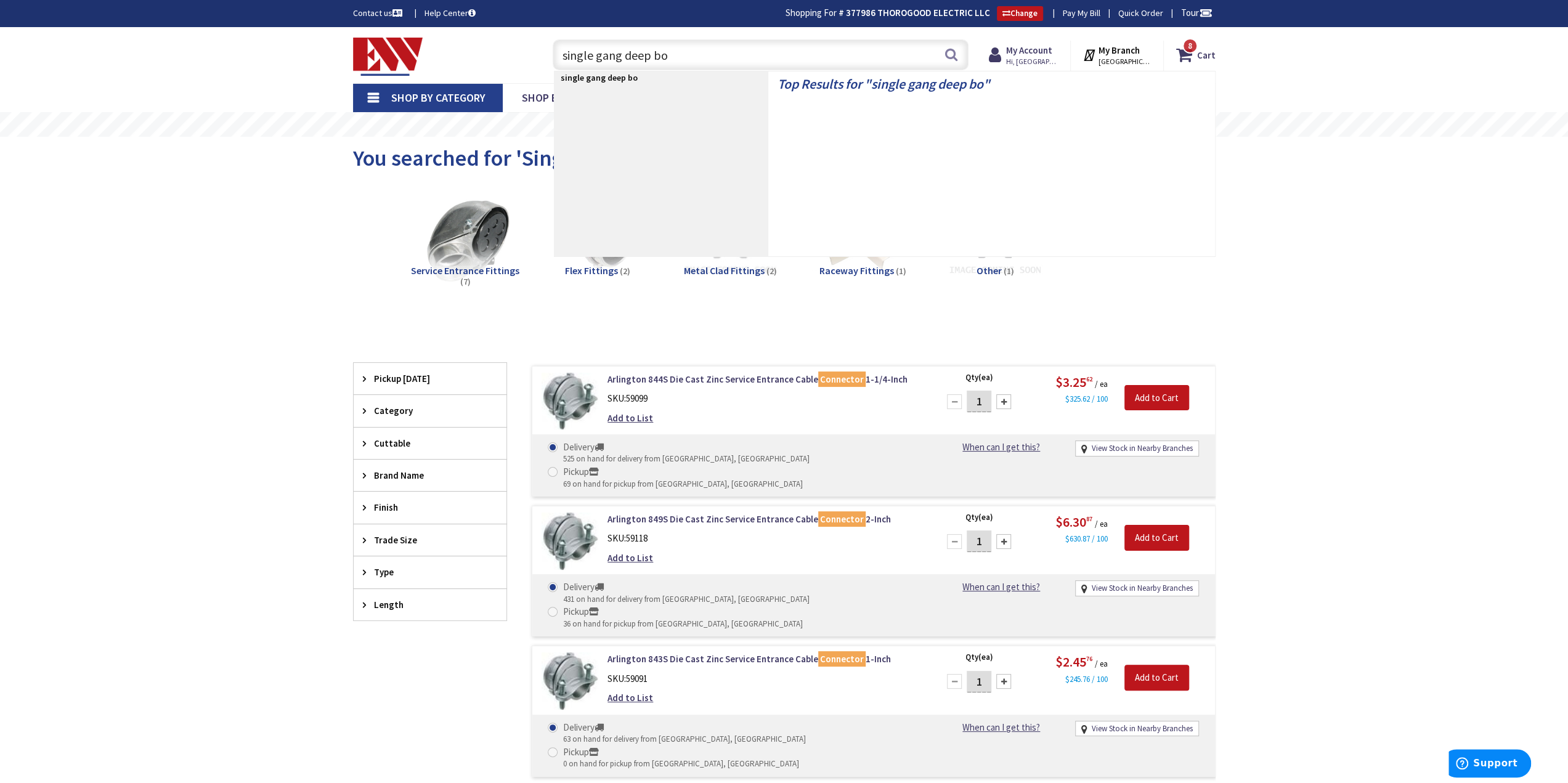
type input "single gang deep box"
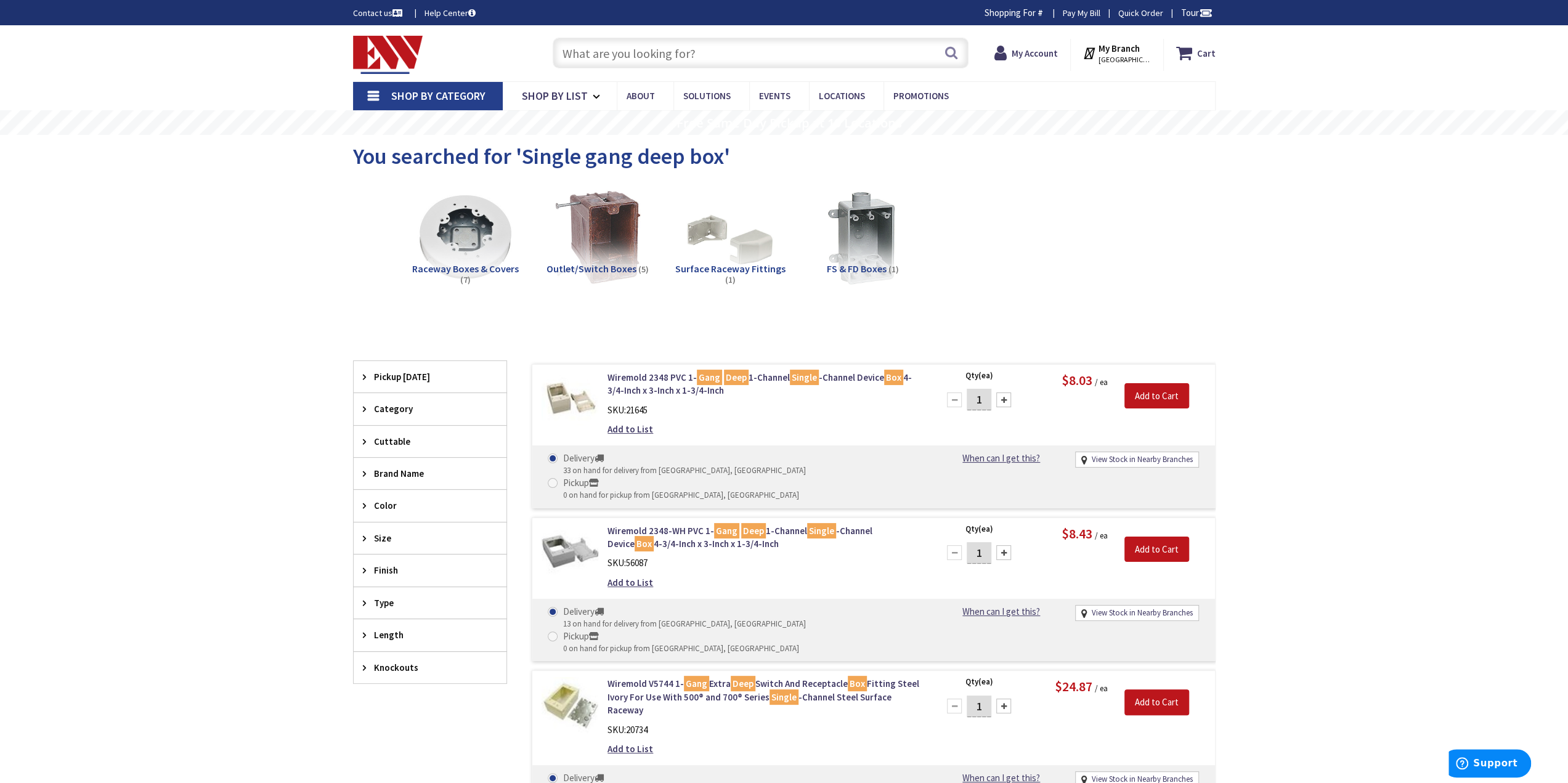
click at [647, 54] on input "text" at bounding box center [760, 52] width 416 height 31
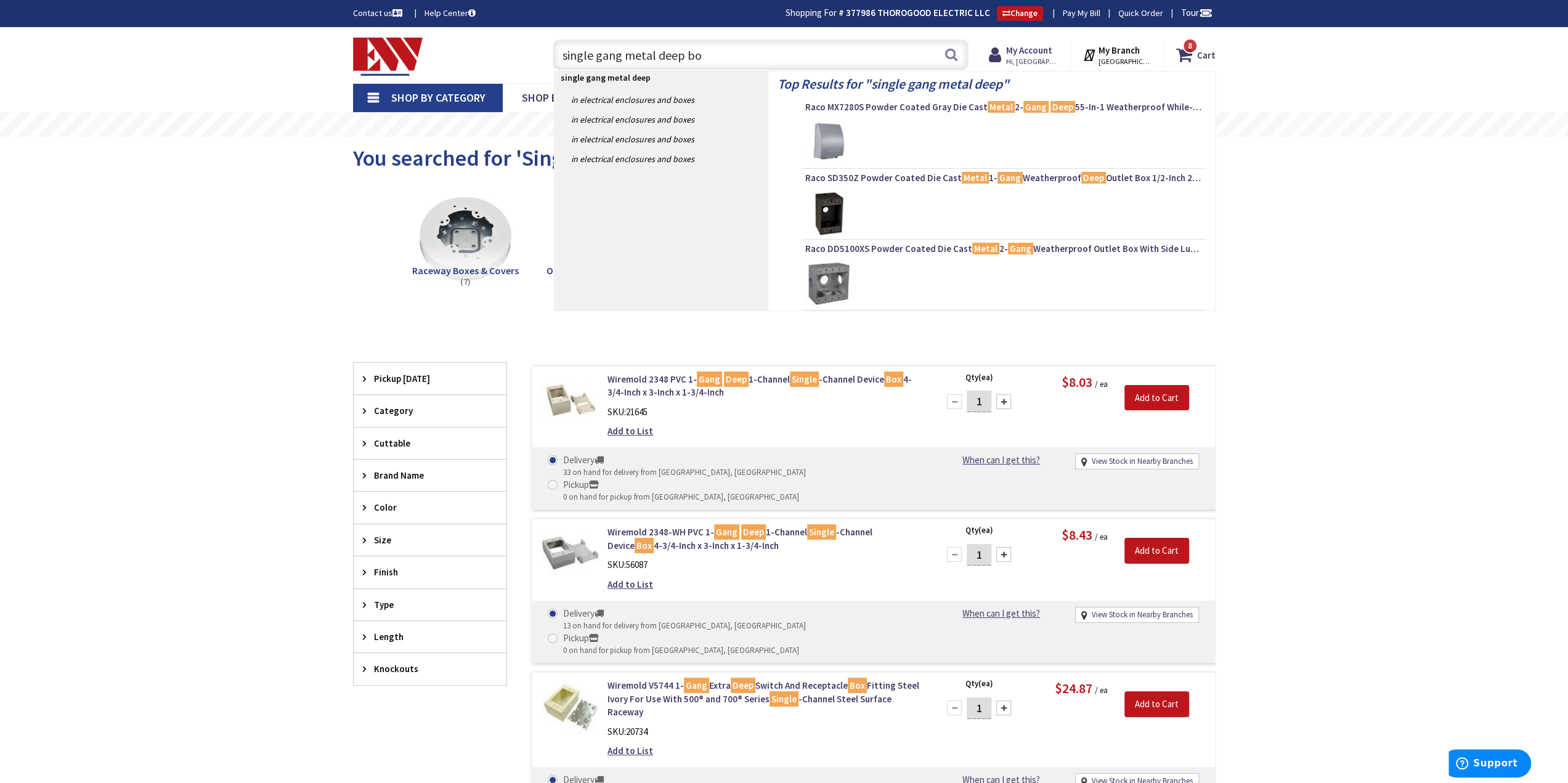
type input "single gang metal deep box"
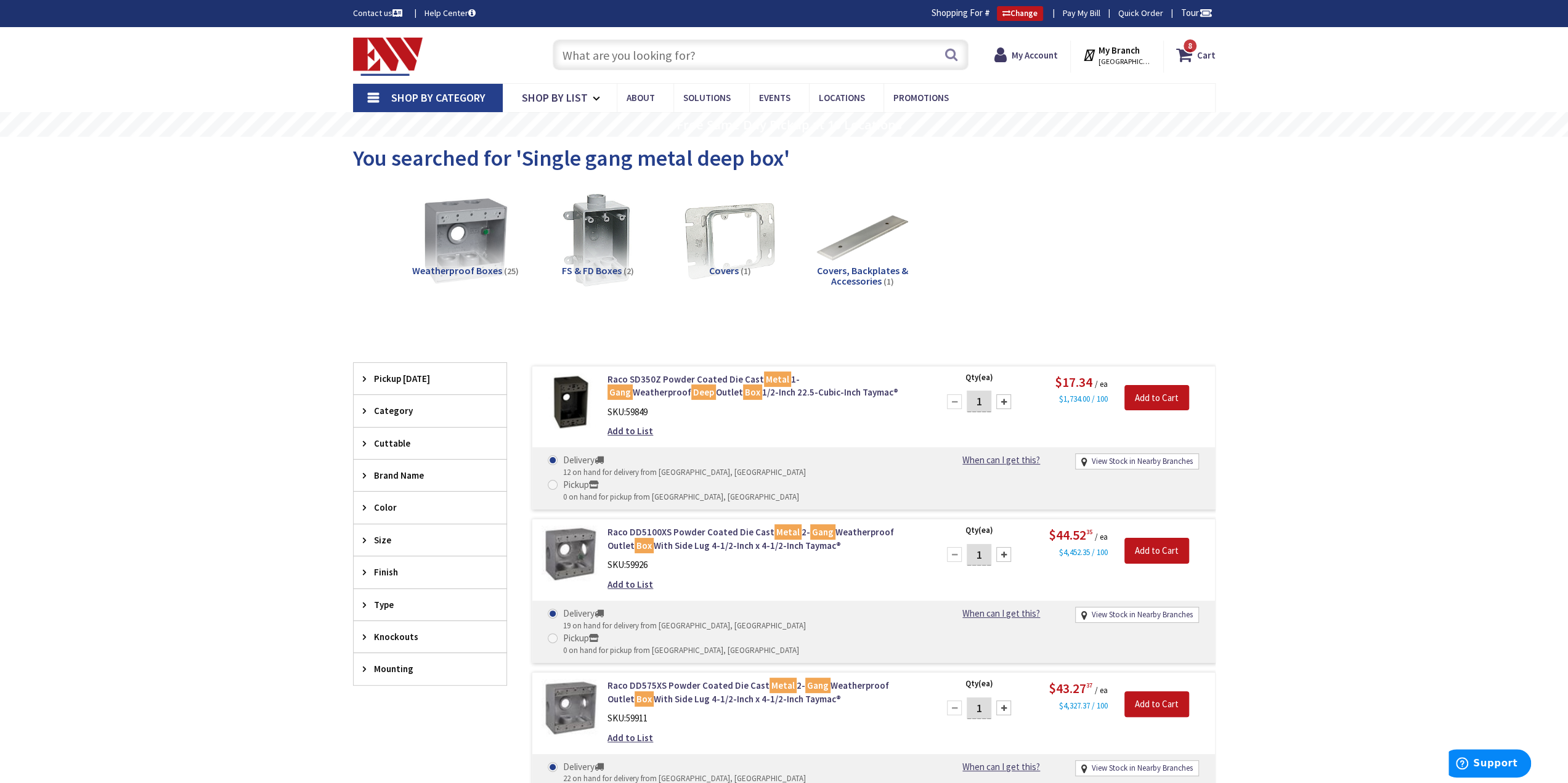
click at [686, 63] on input "text" at bounding box center [760, 54] width 416 height 31
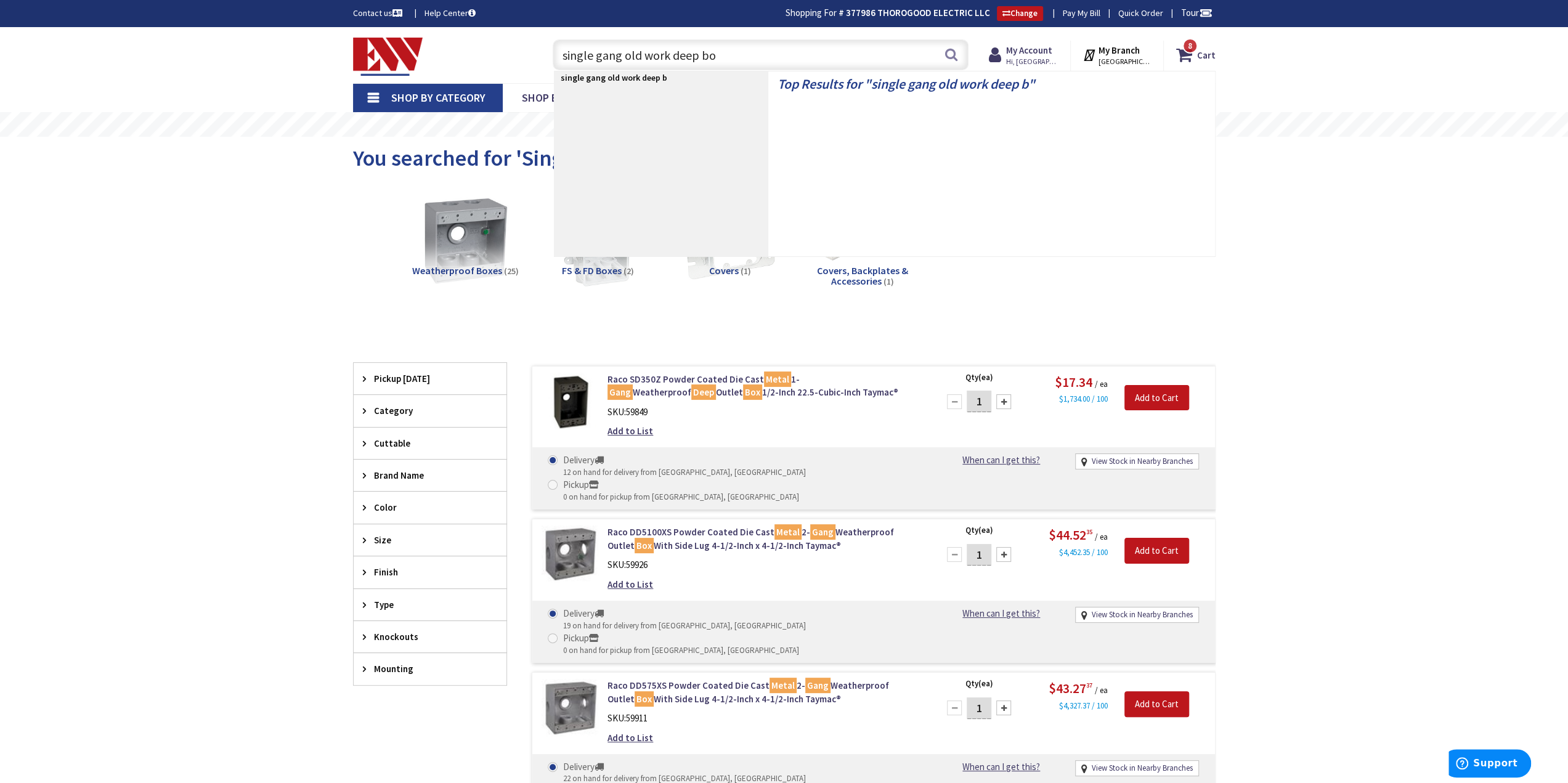
type input "single gang old work deep box"
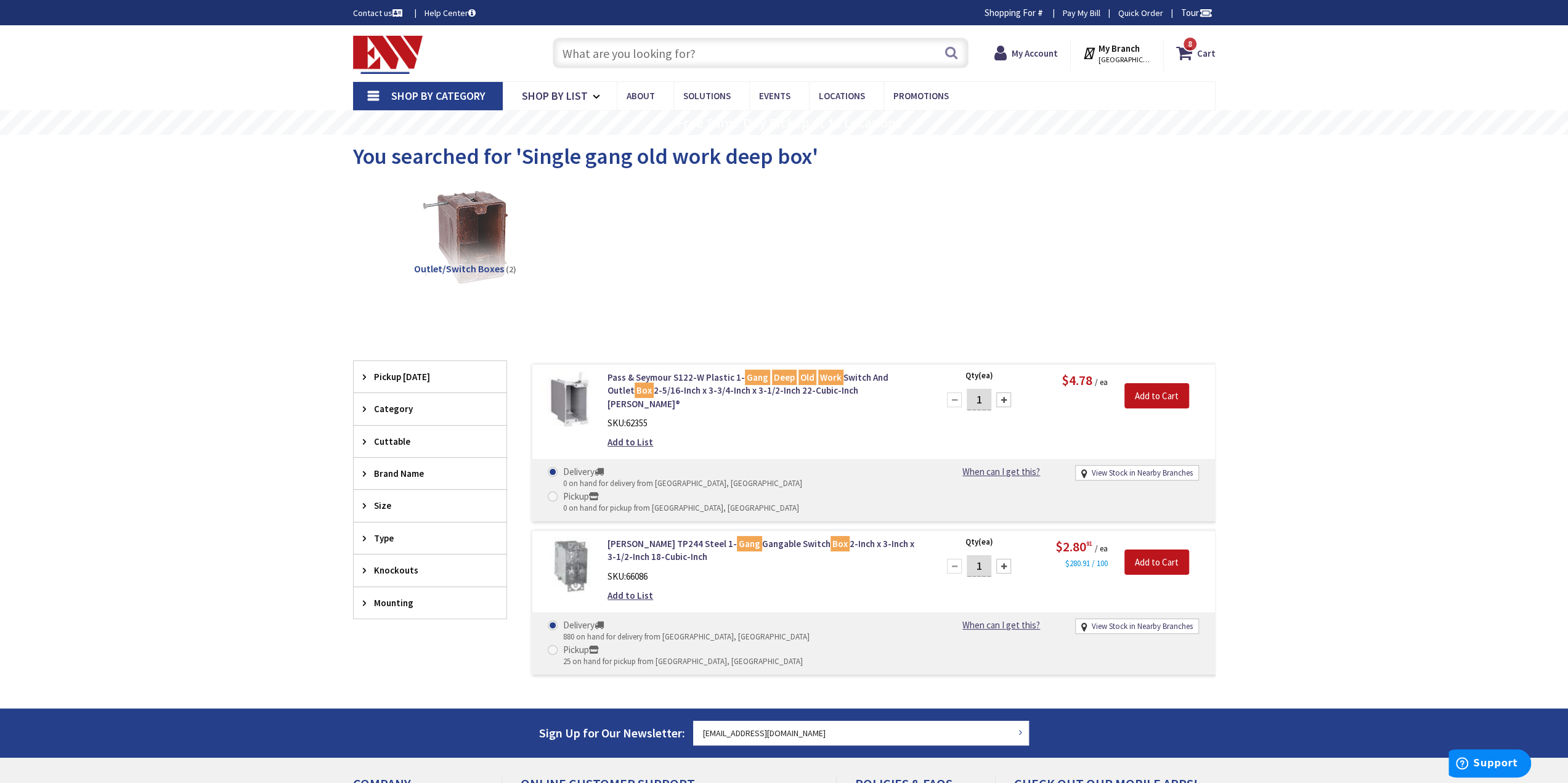
click at [765, 44] on input "text" at bounding box center [760, 52] width 416 height 31
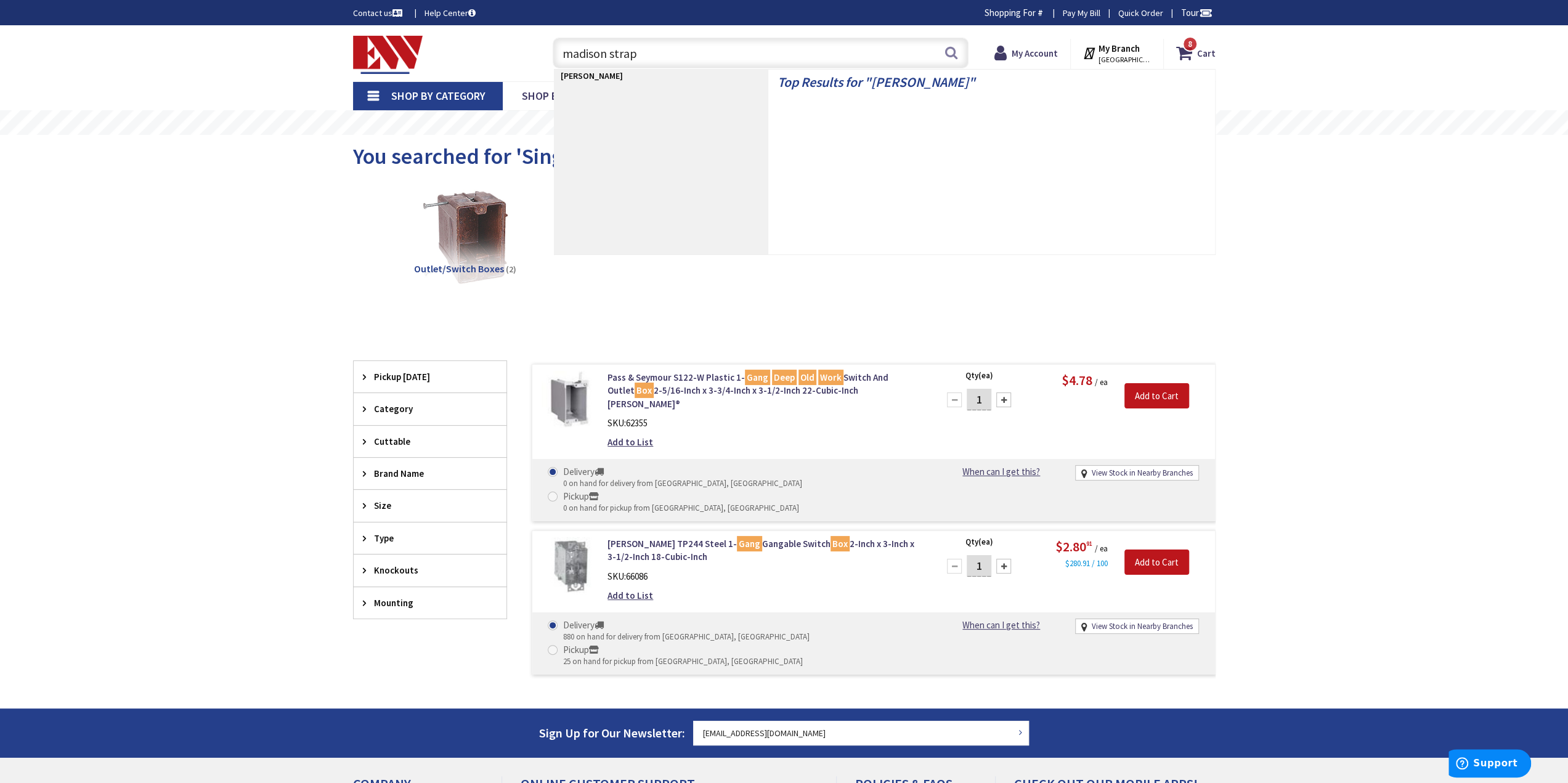
type input "madison straps"
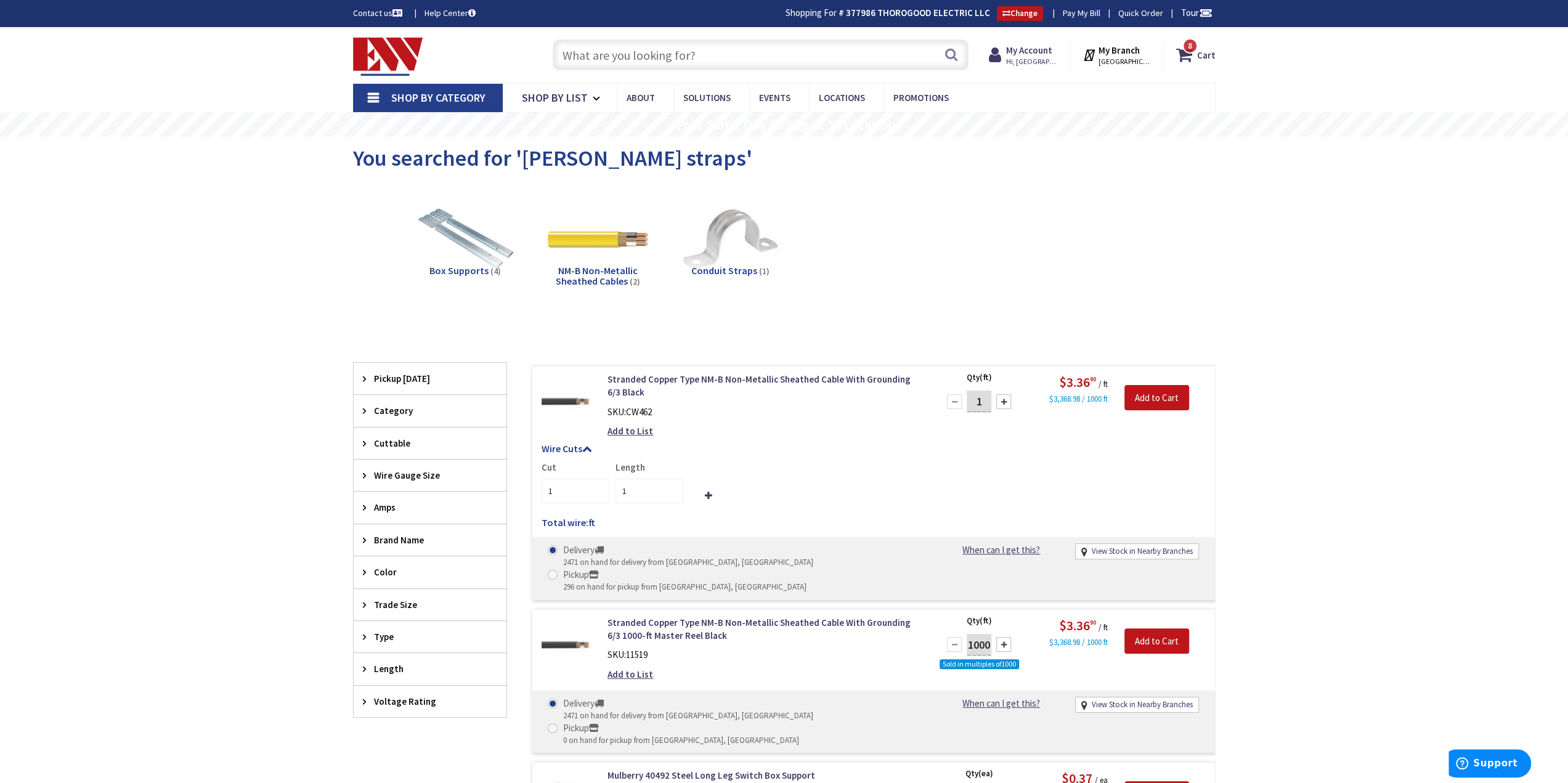
click at [828, 46] on input "text" at bounding box center [760, 54] width 416 height 31
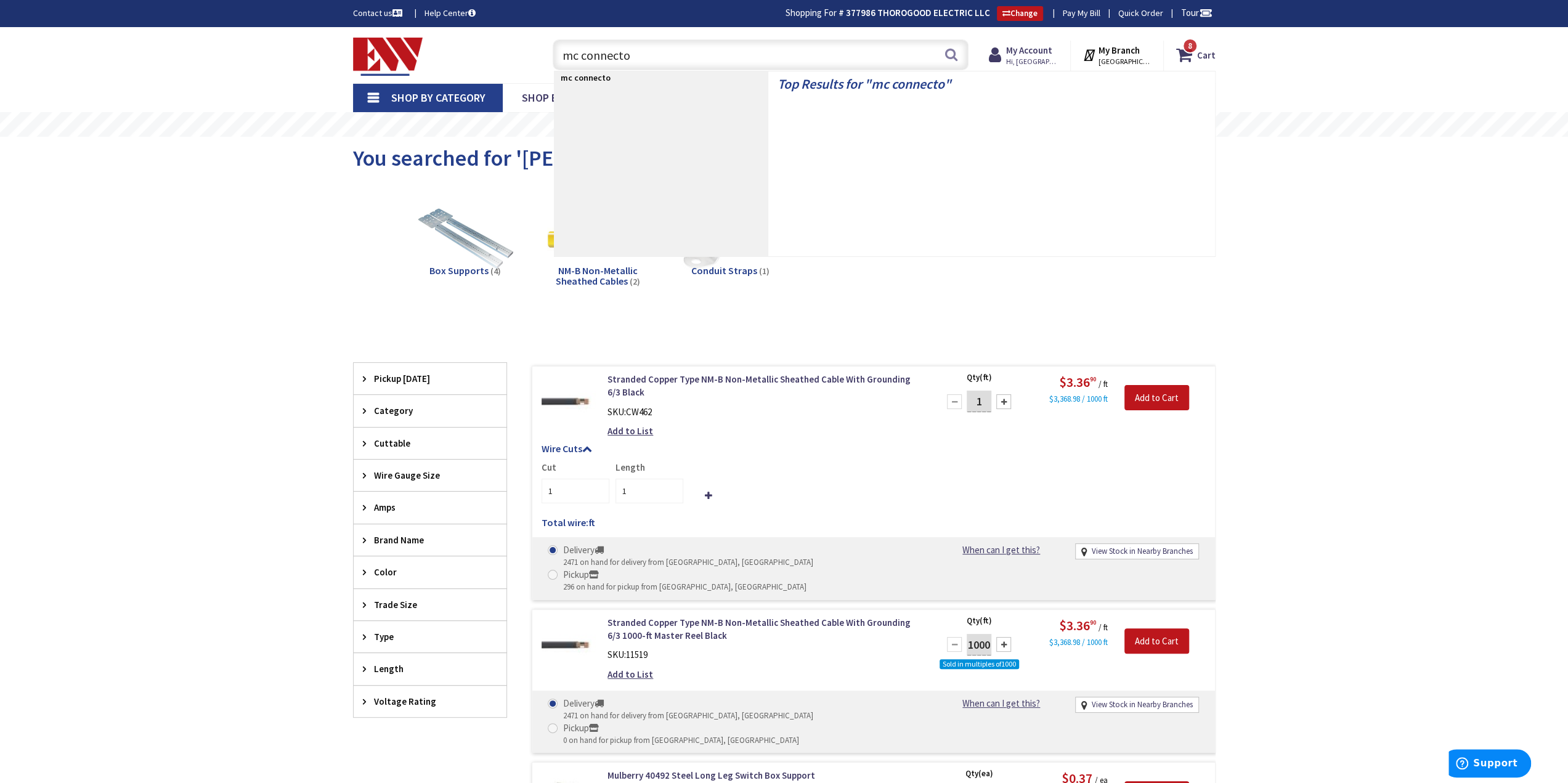
type input "mc connector"
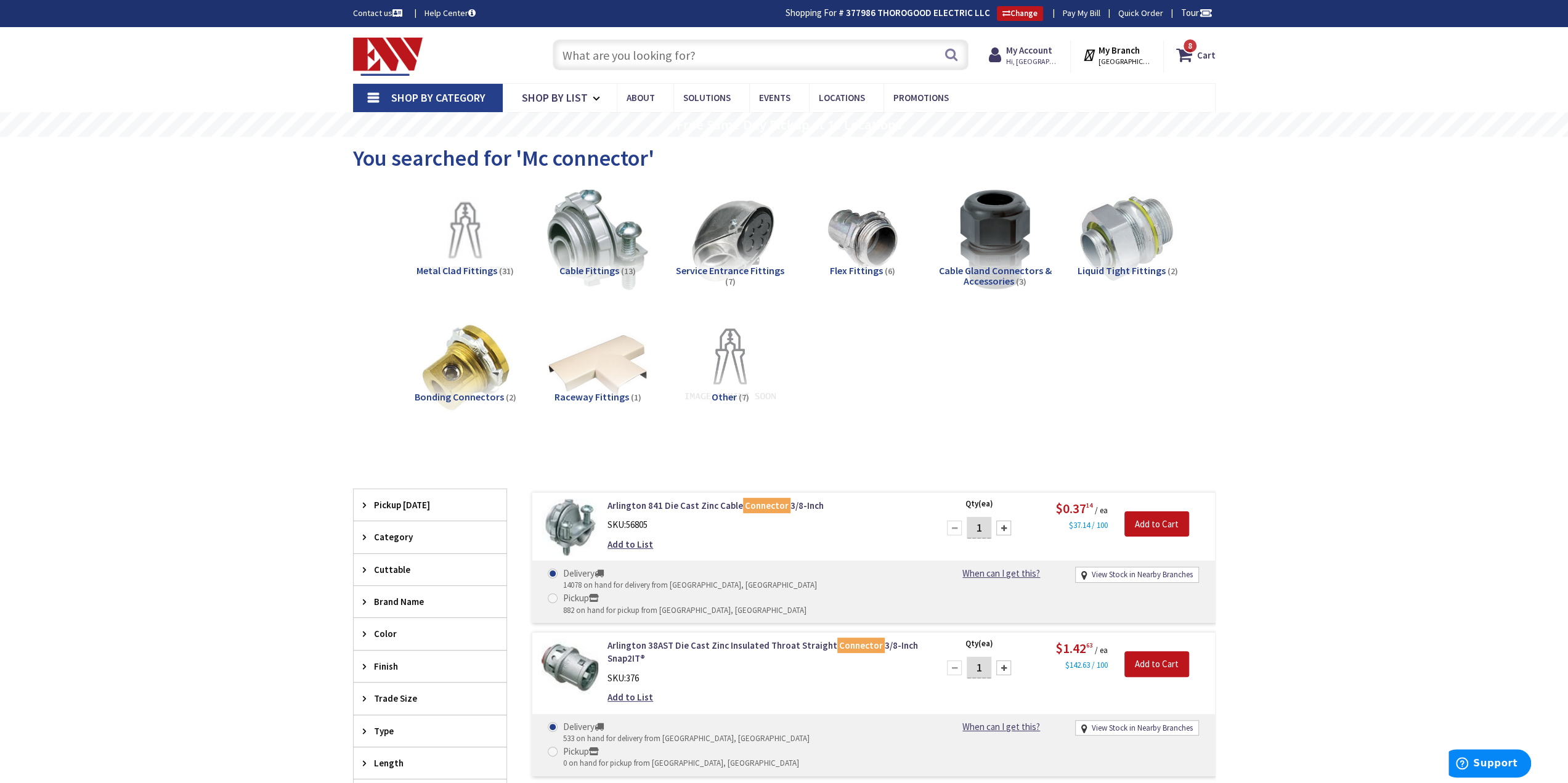
click at [731, 49] on input "text" at bounding box center [760, 54] width 416 height 31
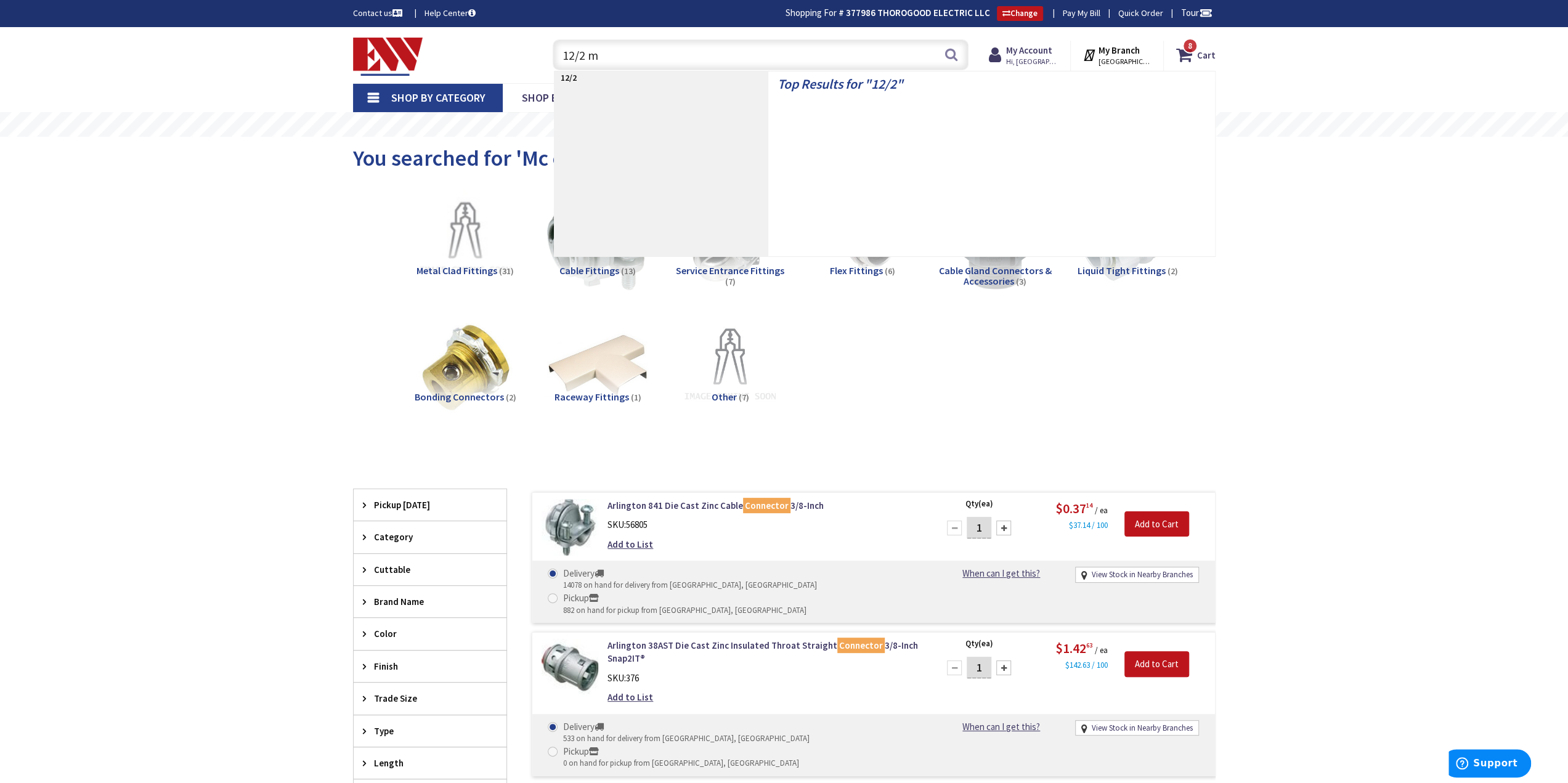
type input "12/2 mc"
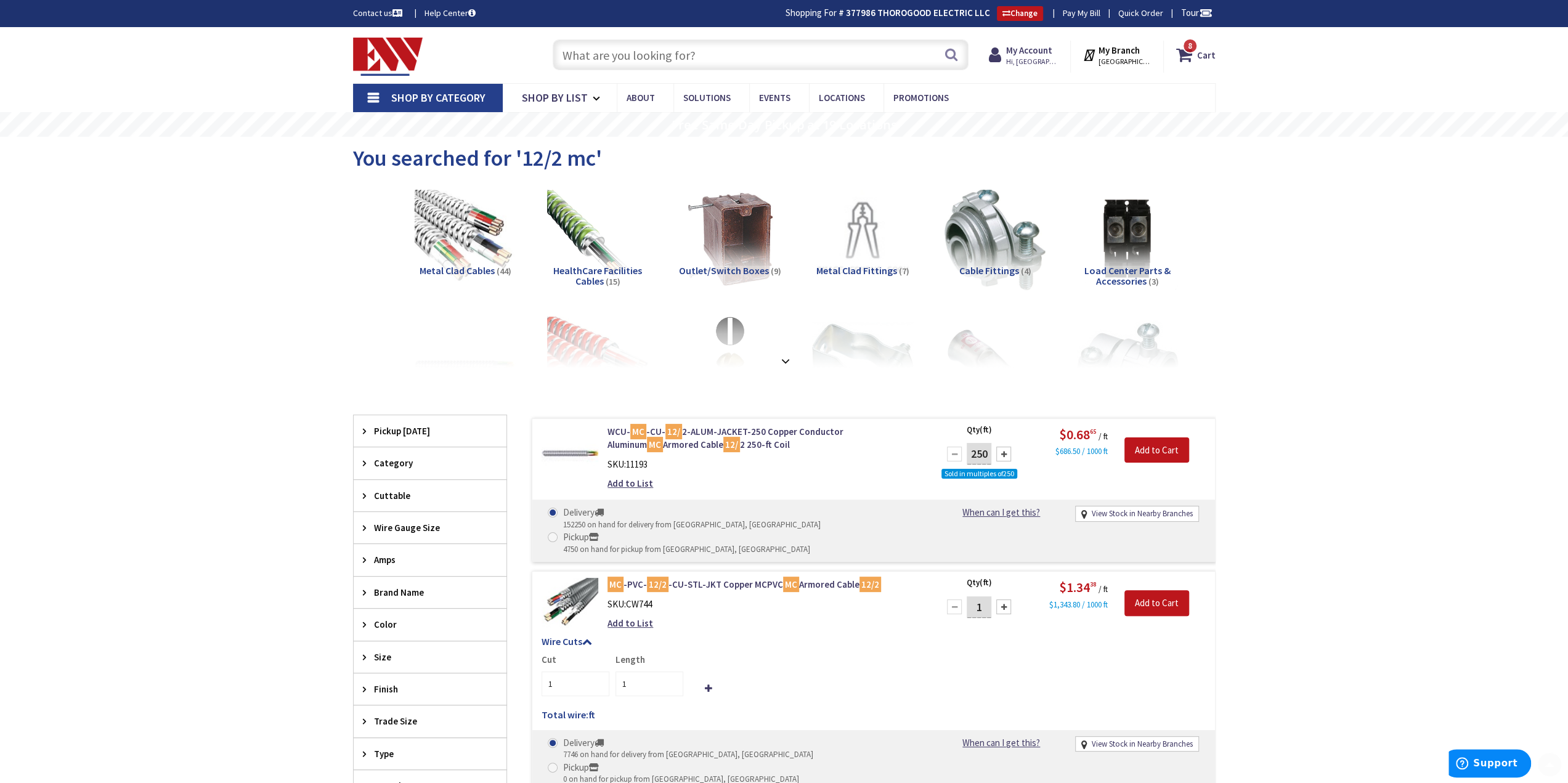
click at [393, 57] on img at bounding box center [388, 56] width 70 height 38
